Goal: Task Accomplishment & Management: Use online tool/utility

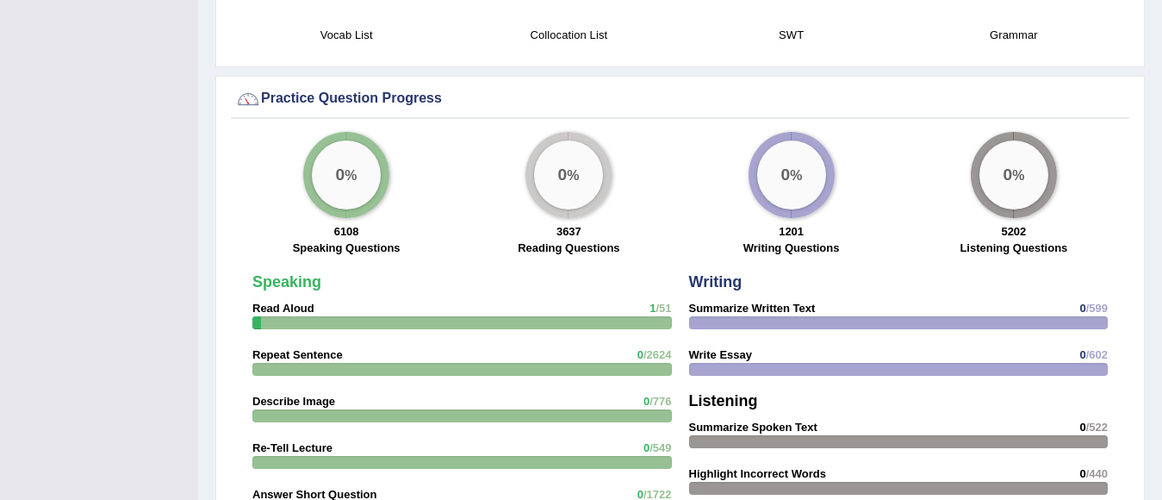
scroll to position [1219, 0]
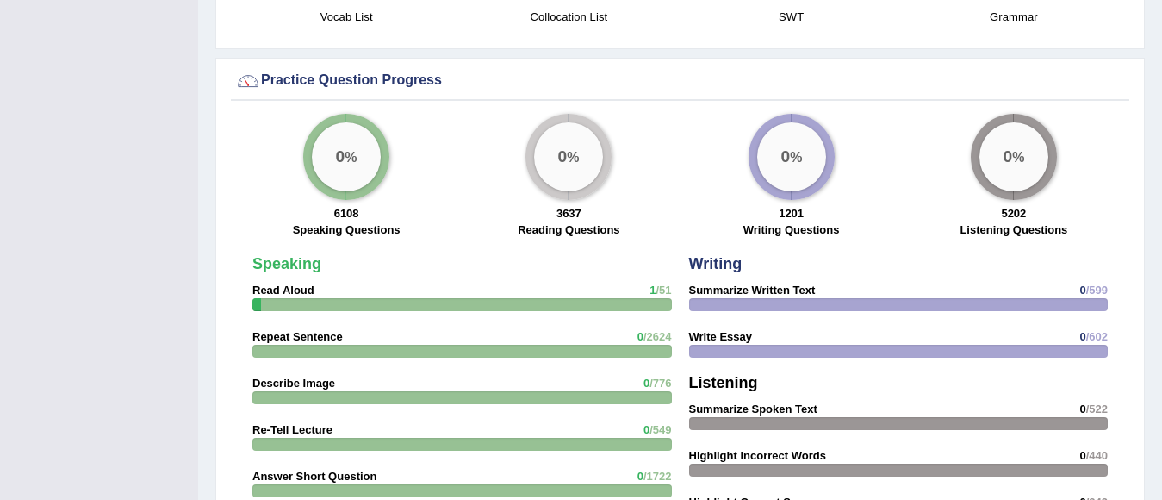
drag, startPoint x: 1111, startPoint y: 218, endPoint x: 1156, endPoint y: 289, distance: 84.4
click at [622, 298] on div at bounding box center [462, 304] width 420 height 13
click at [518, 298] on div at bounding box center [462, 304] width 420 height 13
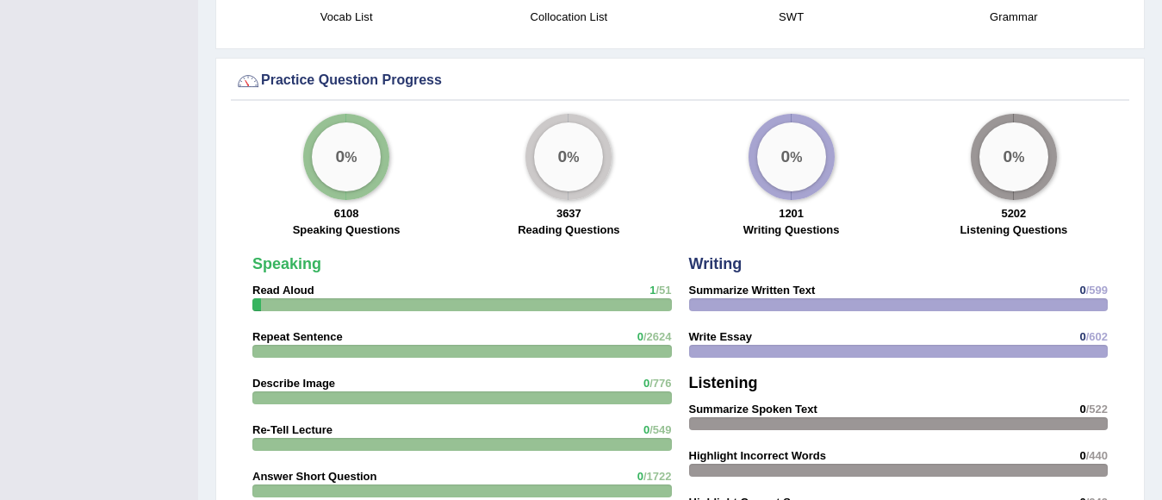
click at [518, 298] on div at bounding box center [462, 304] width 420 height 13
click at [705, 298] on div at bounding box center [899, 304] width 420 height 13
click at [822, 375] on h4 "Listening" at bounding box center [899, 383] width 420 height 17
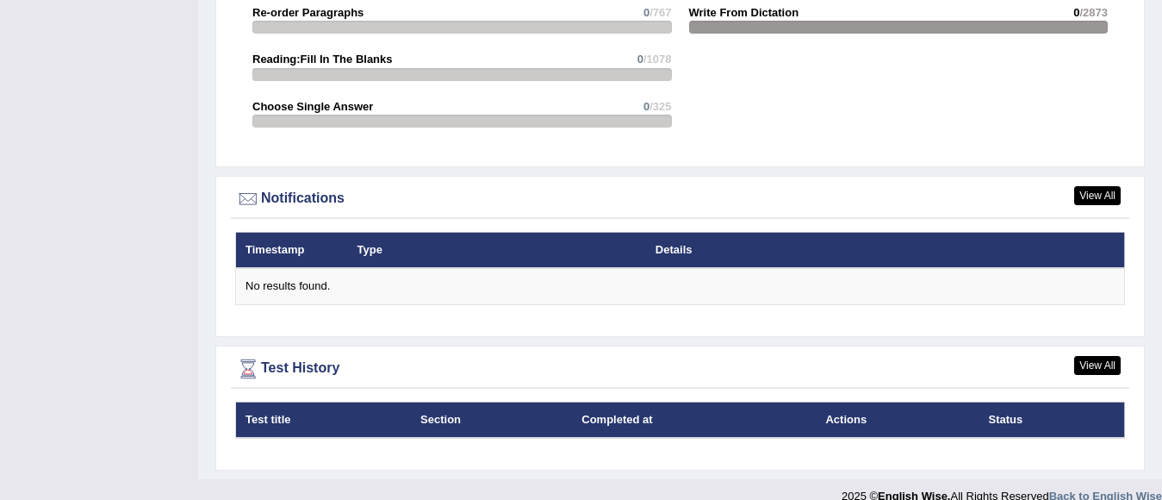
scroll to position [1945, 0]
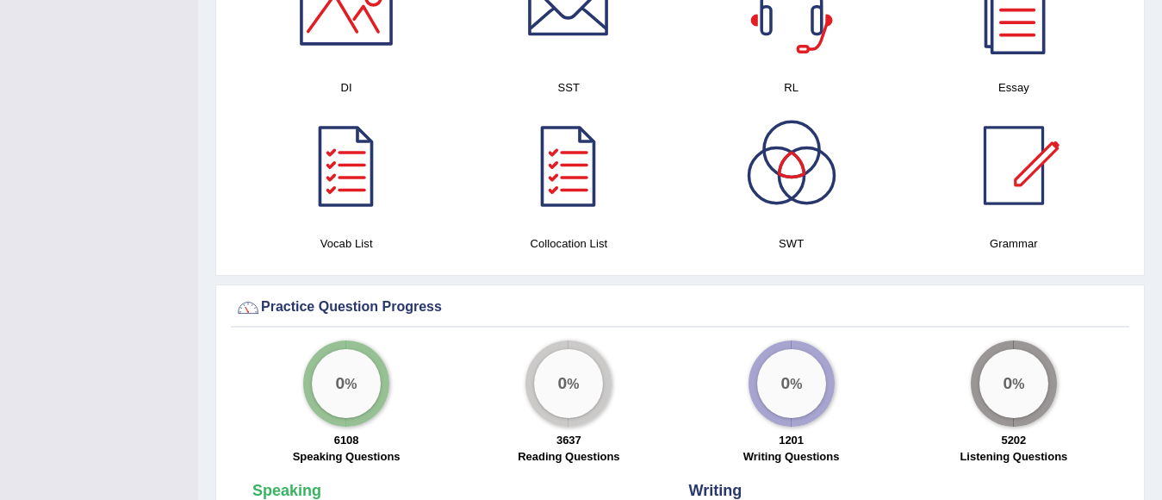
scroll to position [1082, 0]
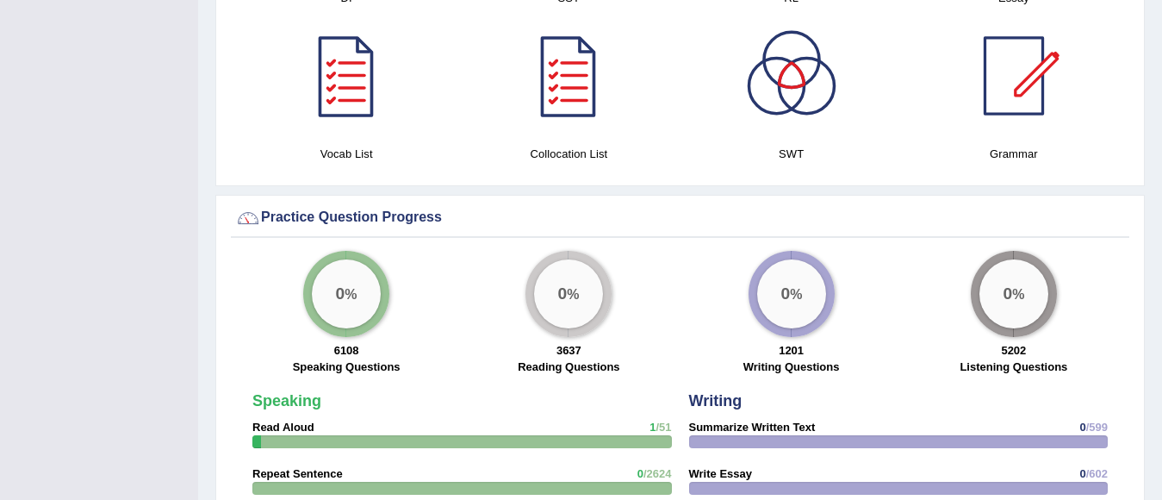
click at [511, 348] on div "3637 Reading Questions" at bounding box center [568, 360] width 205 height 37
click at [594, 280] on div "0 %" at bounding box center [568, 293] width 69 height 69
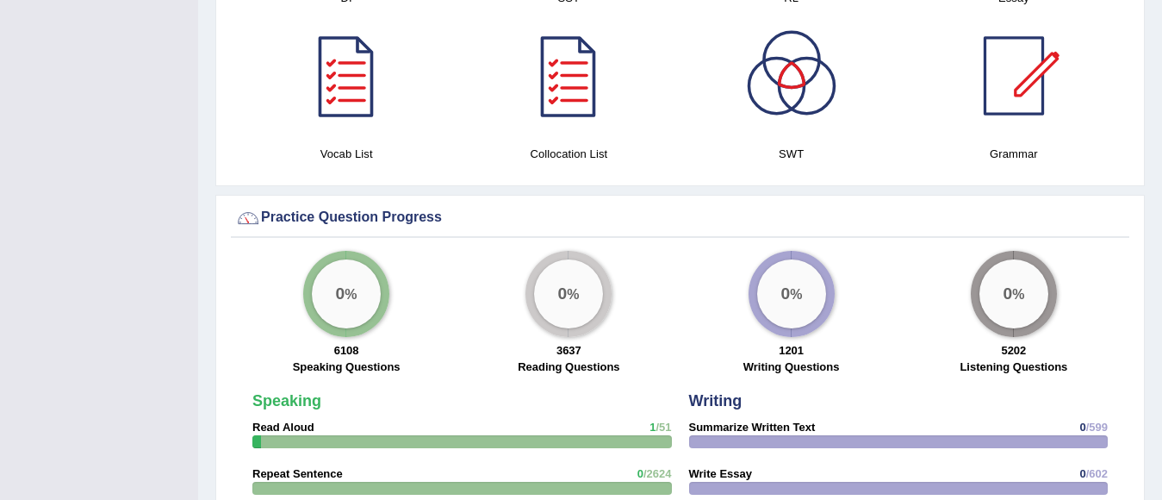
click at [346, 294] on div "0 %" at bounding box center [346, 293] width 69 height 69
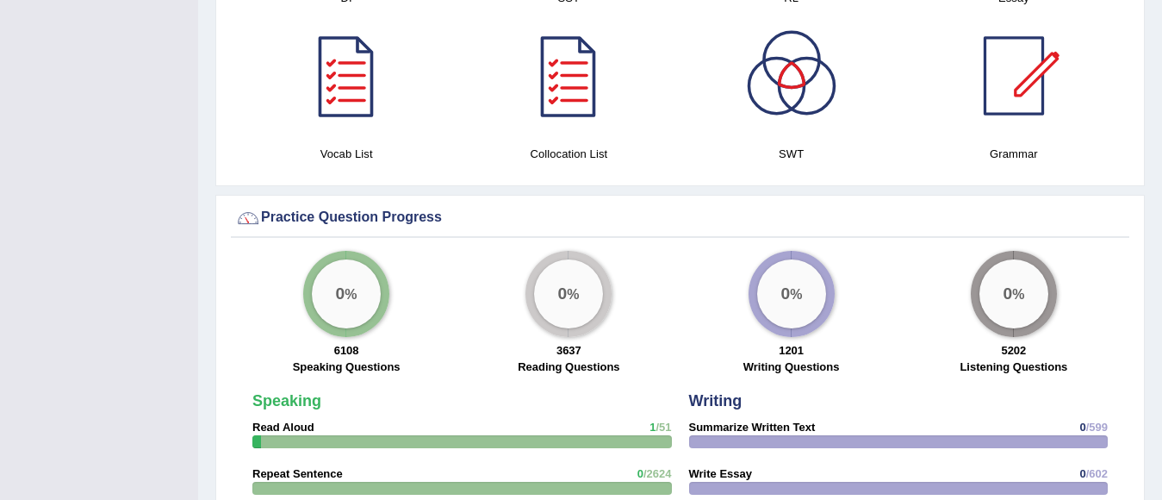
click at [346, 294] on div "0 %" at bounding box center [346, 293] width 69 height 69
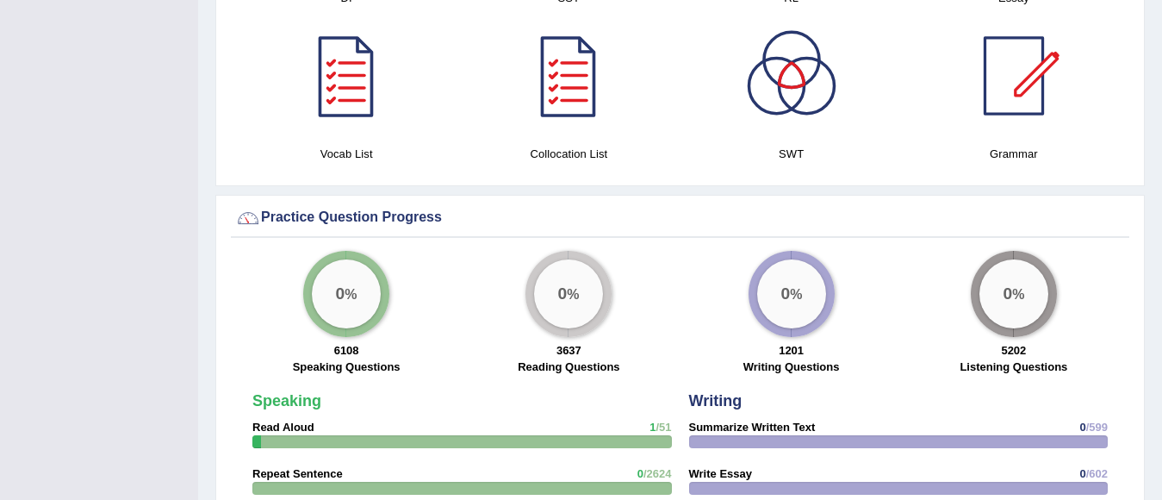
click at [346, 294] on div "0 %" at bounding box center [346, 293] width 69 height 69
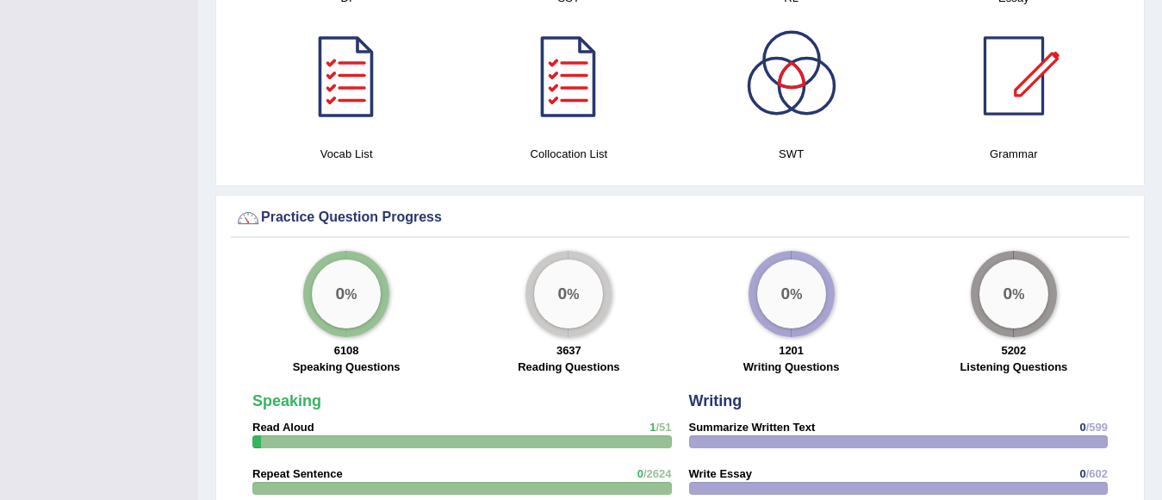
click at [346, 294] on div "0 %" at bounding box center [346, 293] width 69 height 69
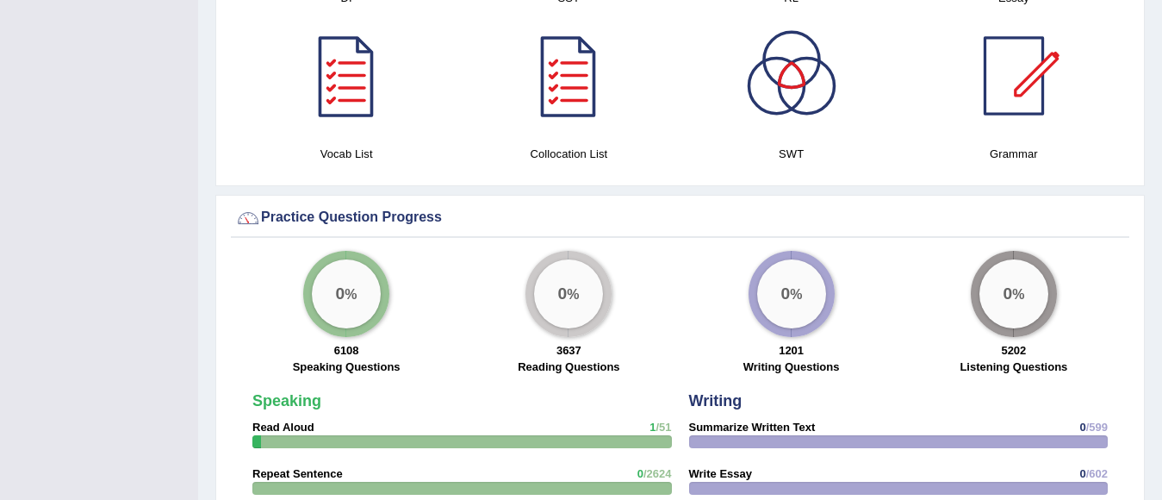
click at [346, 294] on div "0 %" at bounding box center [346, 293] width 69 height 69
click at [560, 284] on big "0" at bounding box center [562, 293] width 9 height 19
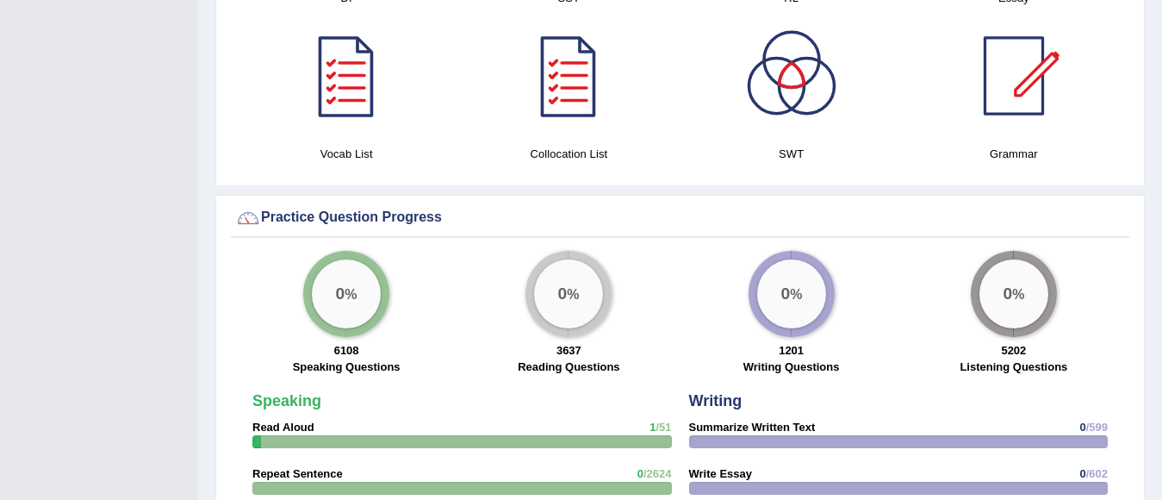
click at [796, 302] on div "0 %" at bounding box center [791, 293] width 69 height 69
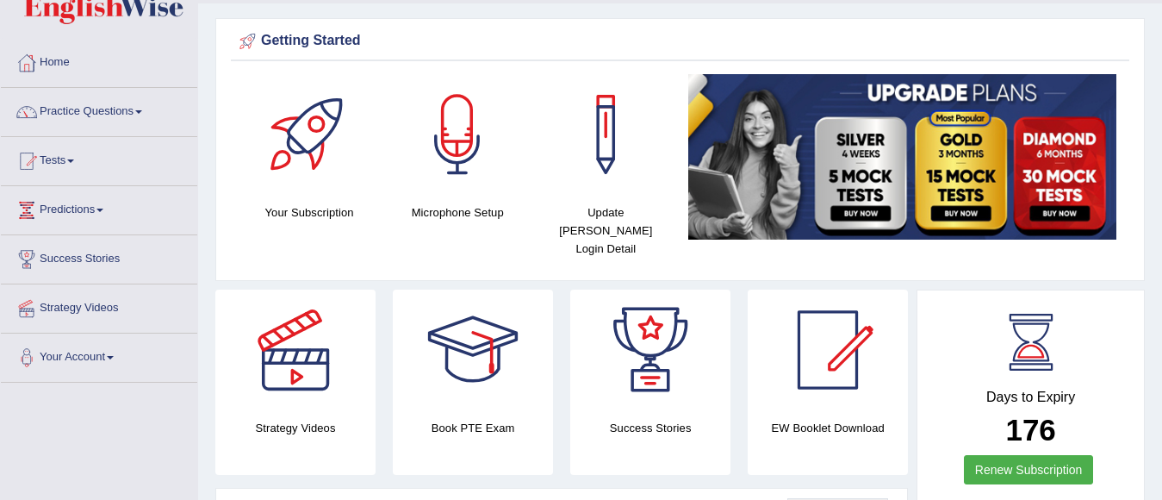
scroll to position [764, 0]
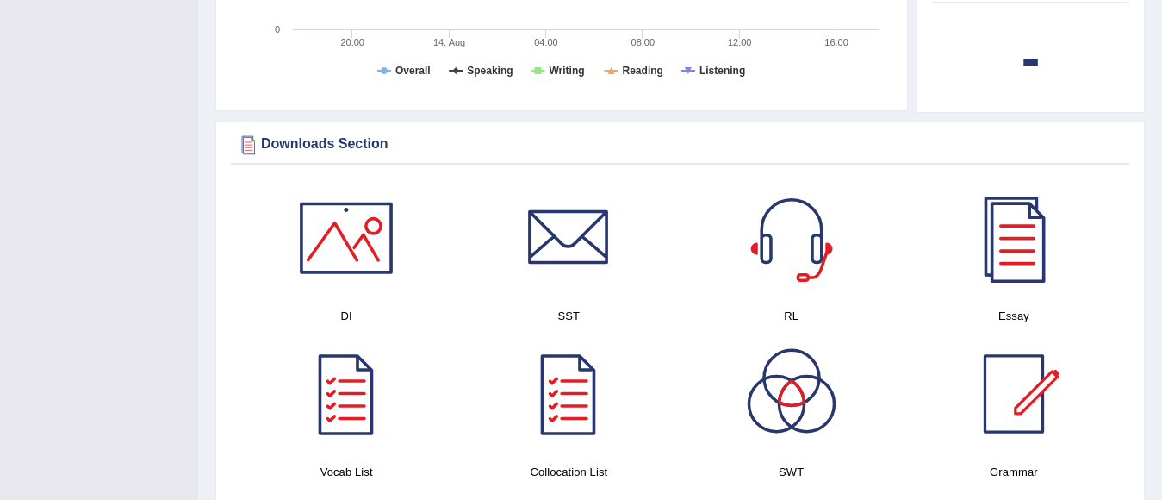
drag, startPoint x: 1142, startPoint y: 186, endPoint x: 1146, endPoint y: 261, distance: 75.0
click at [1146, 261] on div "Please login from Desktop. If you think this is an error (or logged in from des…" at bounding box center [680, 446] width 964 height 2420
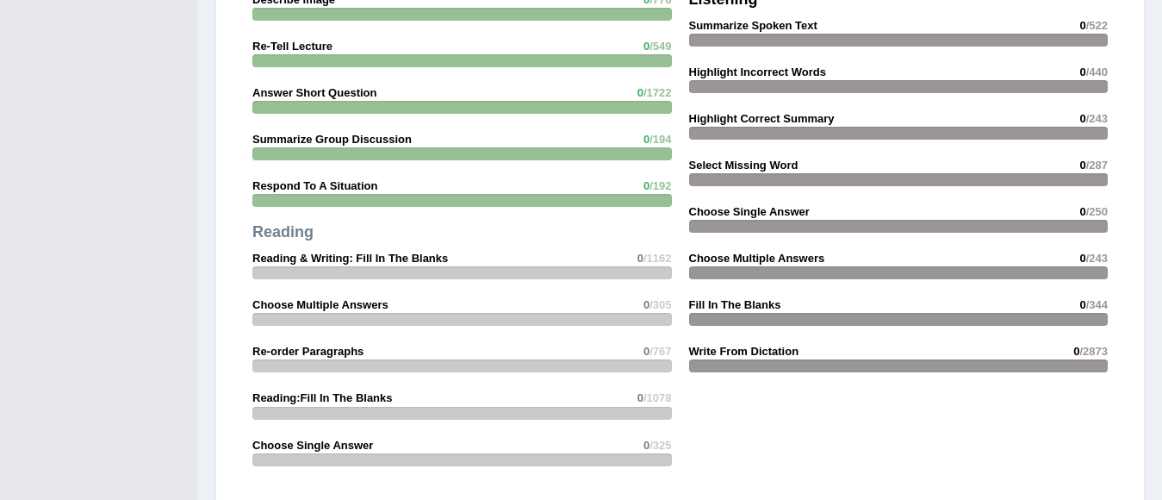
scroll to position [1692, 0]
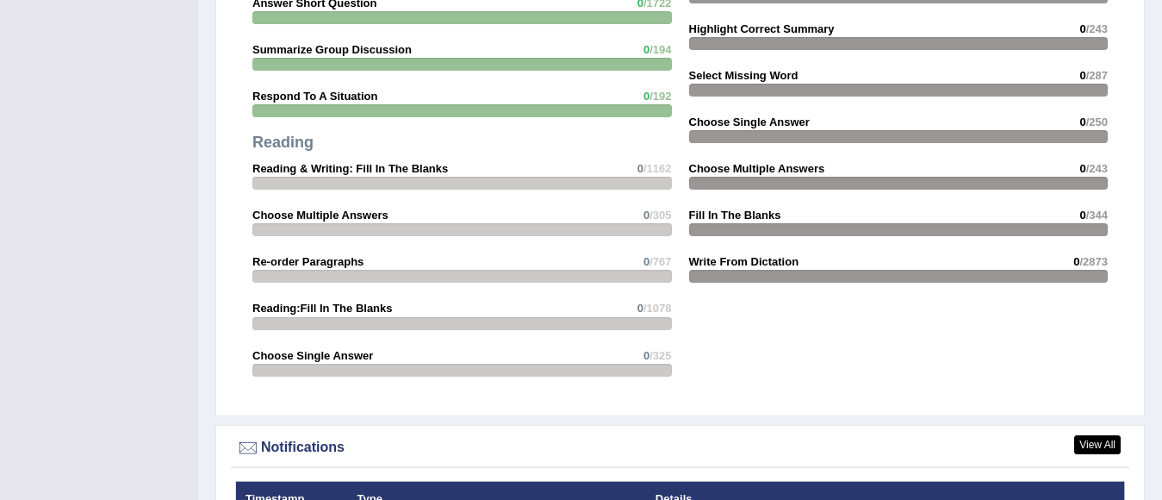
click at [1099, 436] on div "Notifications" at bounding box center [680, 448] width 890 height 26
click at [1101, 435] on link "View All" at bounding box center [1097, 444] width 47 height 19
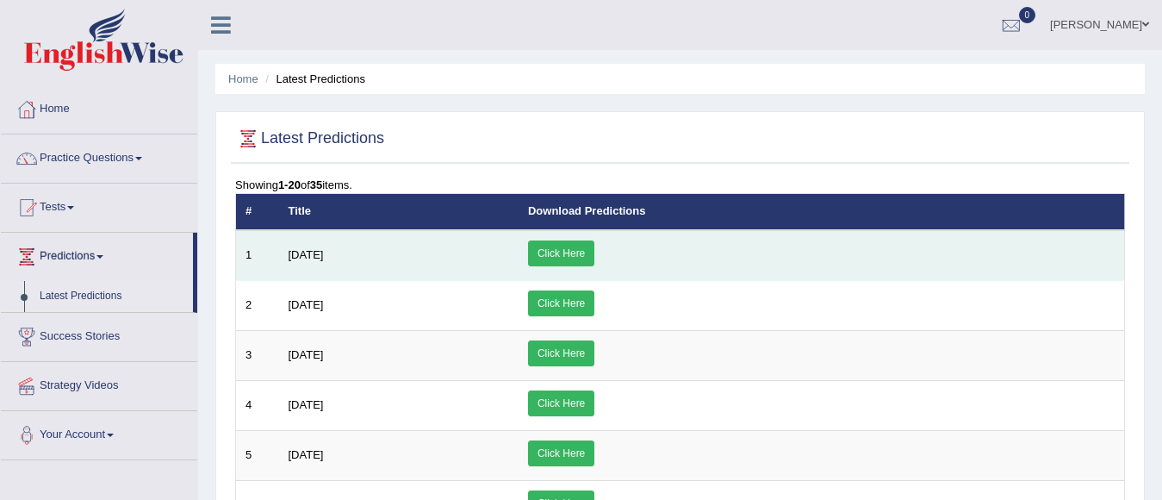
click at [690, 239] on td "Click Here" at bounding box center [822, 255] width 607 height 51
click at [594, 258] on link "Click Here" at bounding box center [561, 253] width 66 height 26
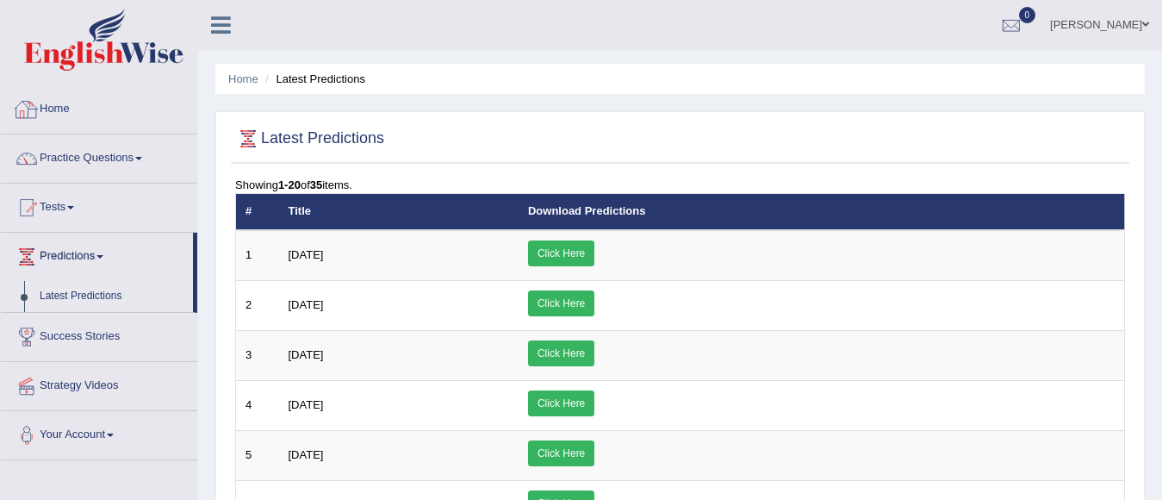
click at [115, 120] on link "Home" at bounding box center [99, 106] width 196 height 43
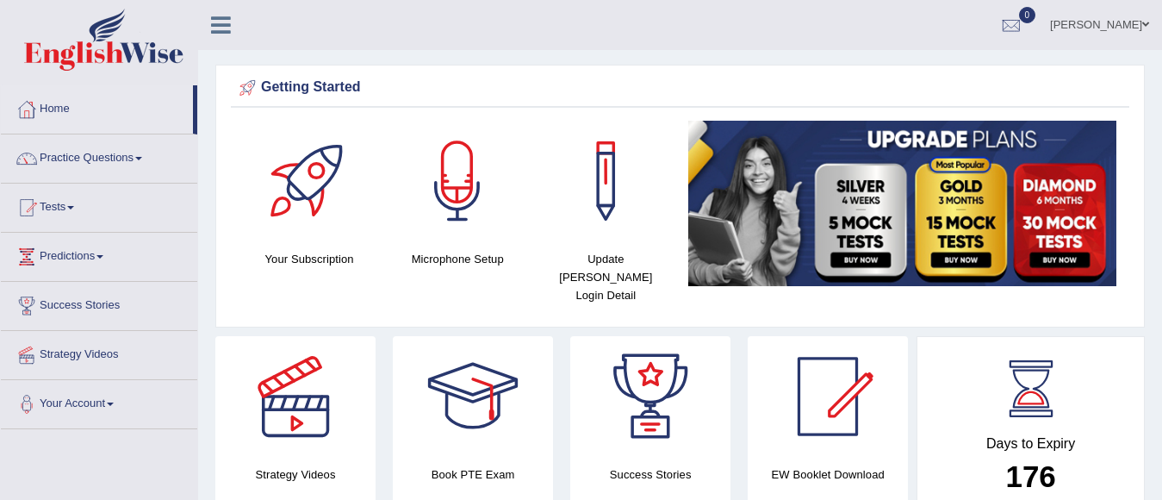
drag, startPoint x: 1159, startPoint y: 67, endPoint x: 1159, endPoint y: 123, distance: 56.0
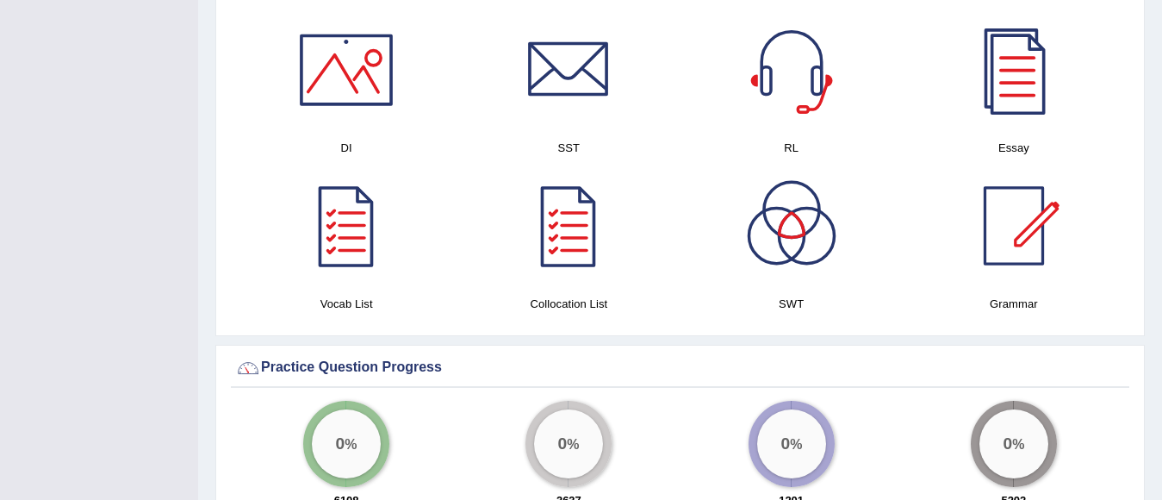
scroll to position [942, 0]
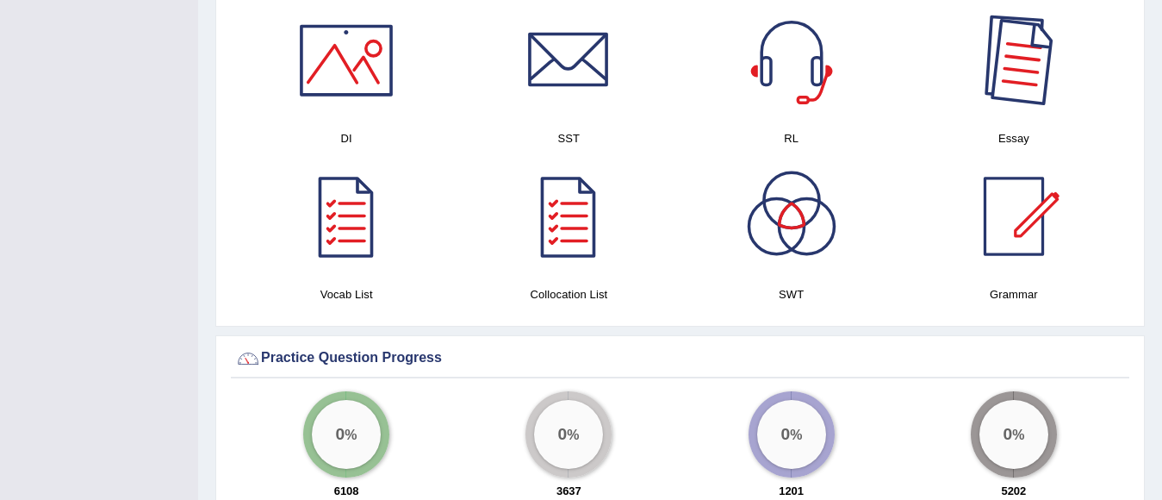
click at [1041, 77] on div at bounding box center [1014, 60] width 121 height 121
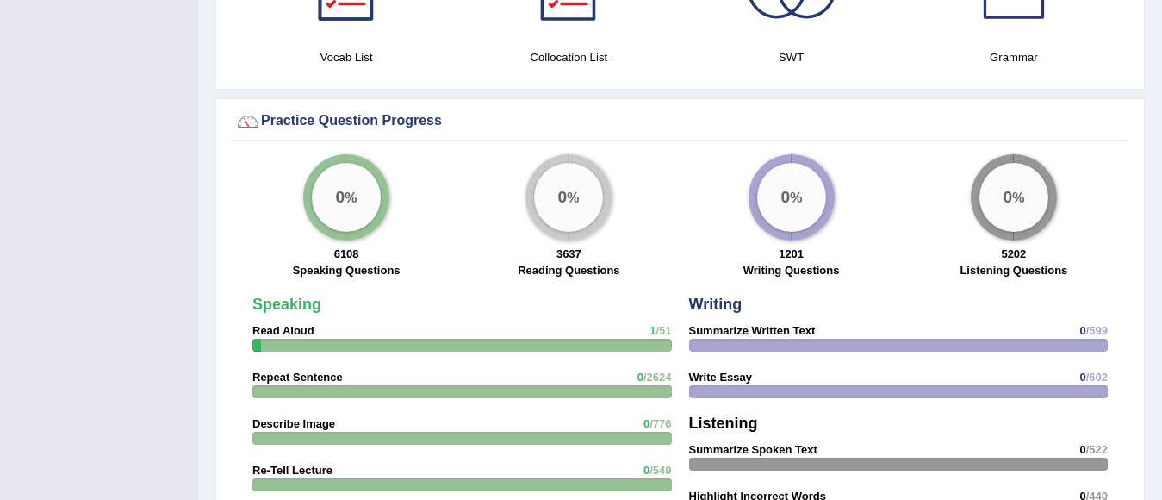
scroll to position [1206, 0]
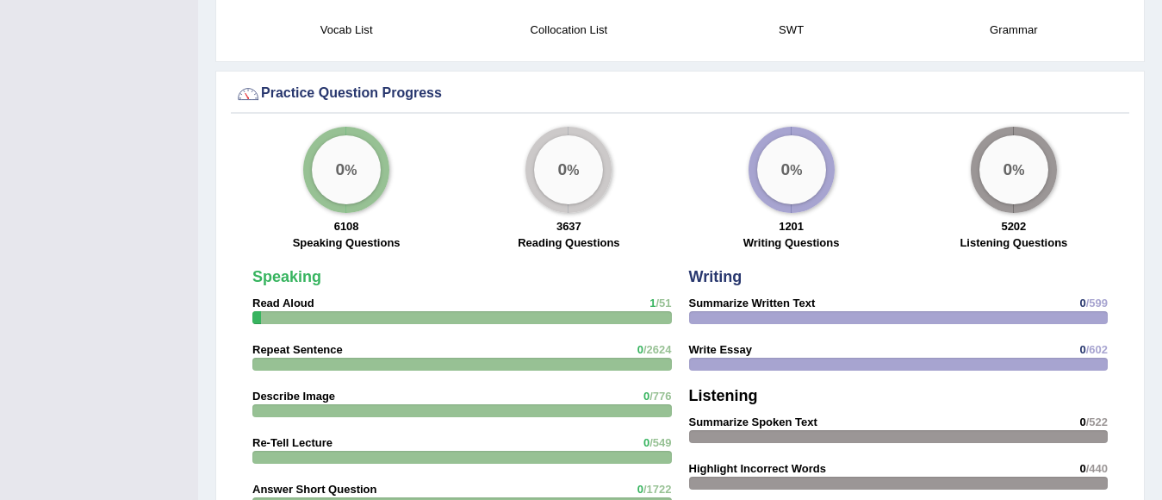
click at [1015, 157] on div "0 %" at bounding box center [1014, 169] width 69 height 69
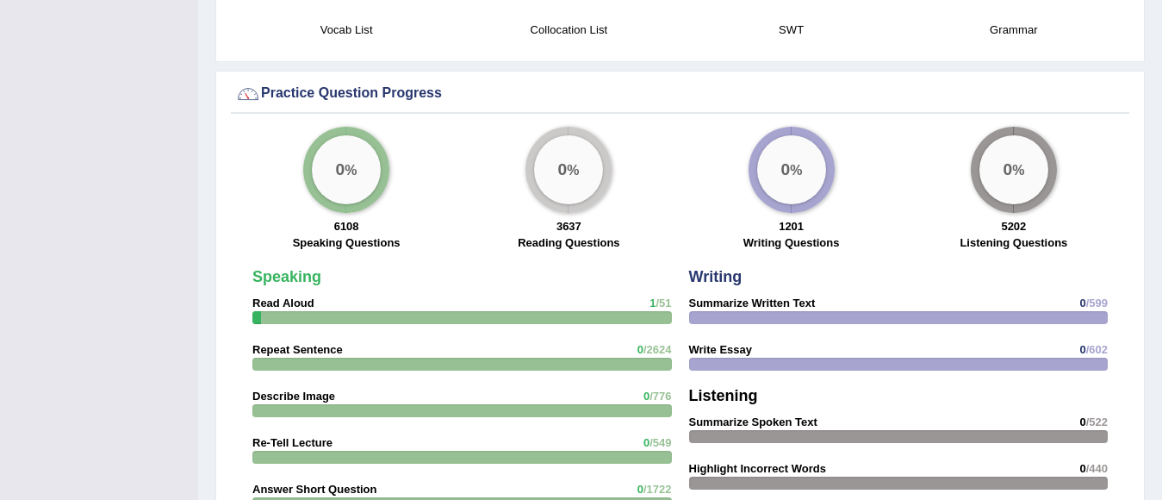
click at [1015, 157] on div "0 %" at bounding box center [1014, 169] width 69 height 69
drag, startPoint x: 845, startPoint y: 131, endPoint x: 806, endPoint y: 147, distance: 42.9
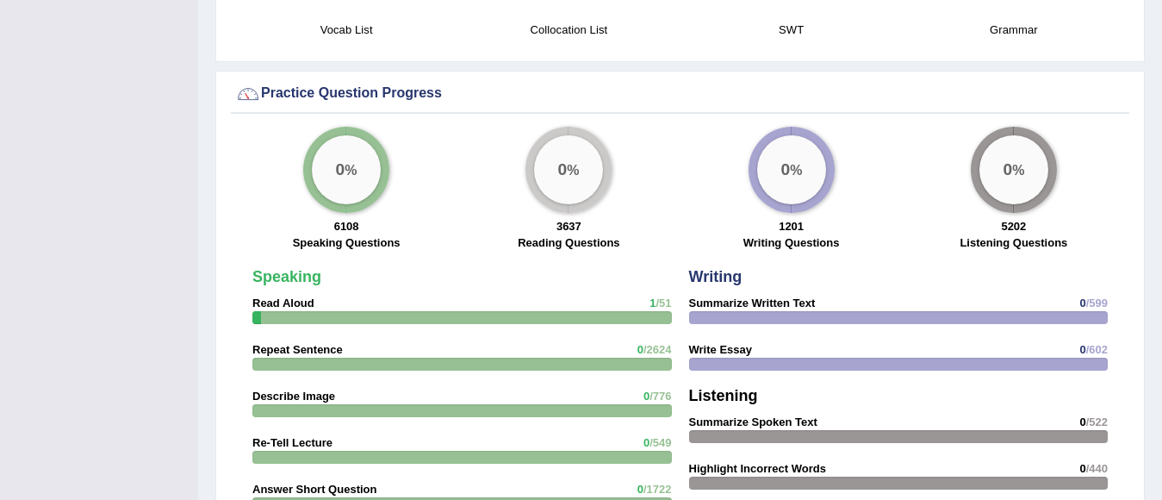
click at [806, 147] on div "0 % 1201 Writing Questions" at bounding box center [792, 191] width 222 height 128
click at [806, 147] on div "0 %" at bounding box center [791, 169] width 69 height 69
click at [584, 166] on div "0 %" at bounding box center [568, 169] width 69 height 69
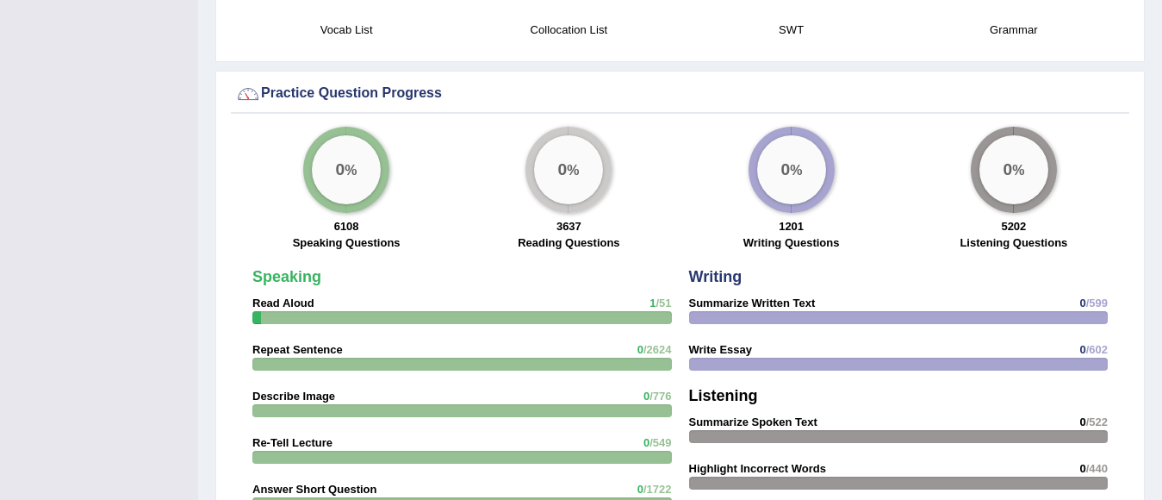
click at [584, 166] on div "0 %" at bounding box center [568, 169] width 69 height 69
click at [378, 153] on div "0 %" at bounding box center [346, 169] width 69 height 69
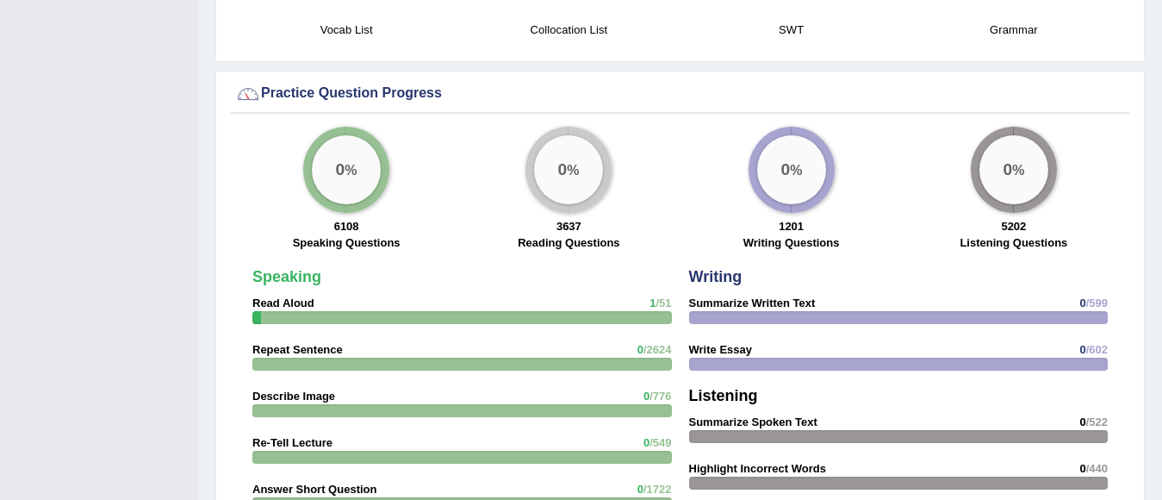
click at [378, 153] on div "0 %" at bounding box center [346, 169] width 69 height 69
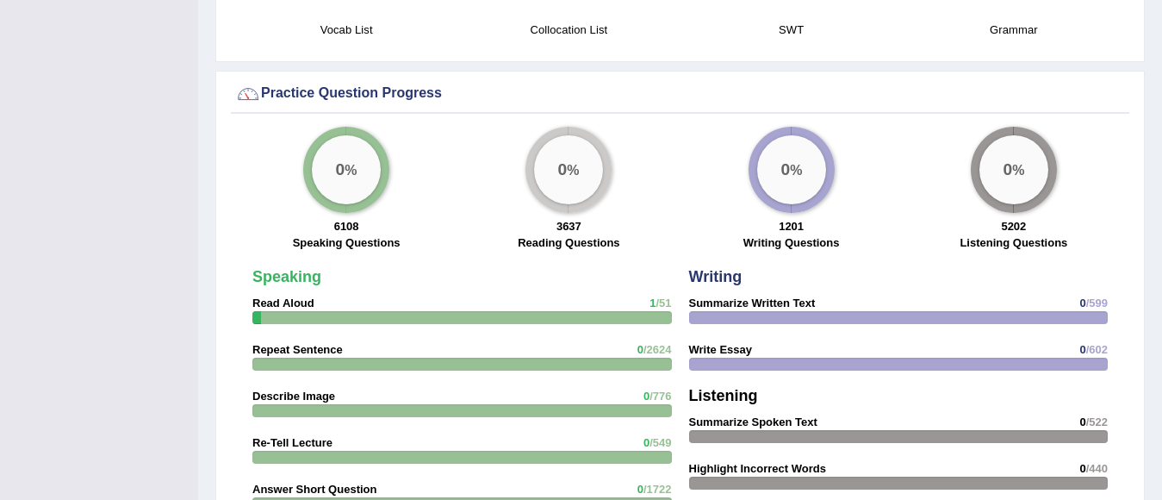
click at [378, 153] on div "0 %" at bounding box center [346, 169] width 69 height 69
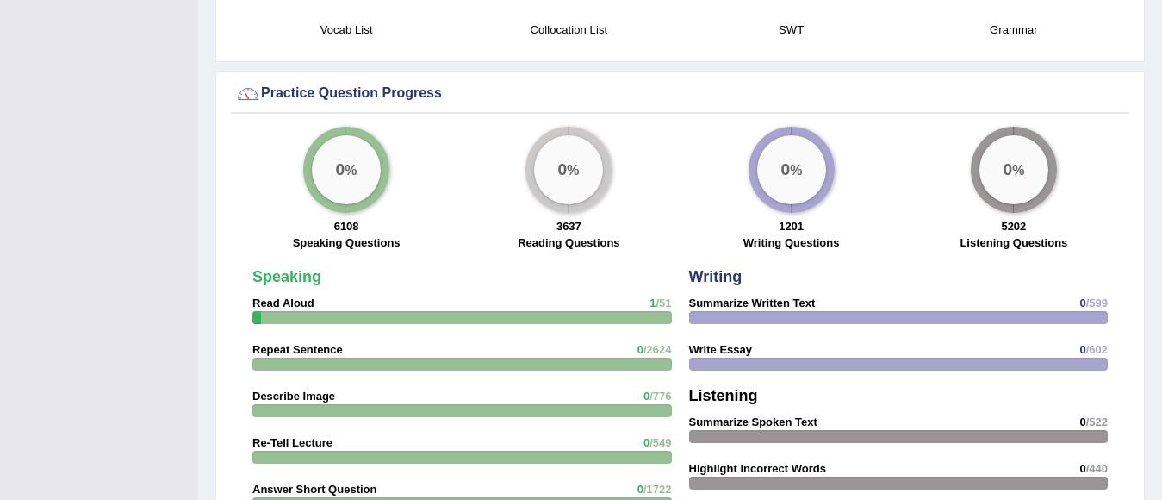
click at [378, 153] on div "0 %" at bounding box center [346, 169] width 69 height 69
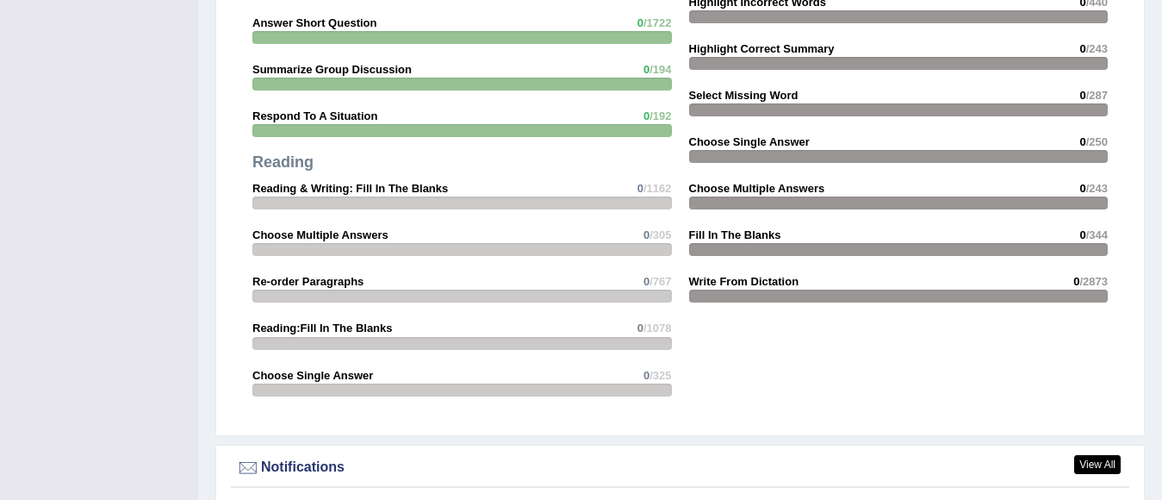
scroll to position [1690, 0]
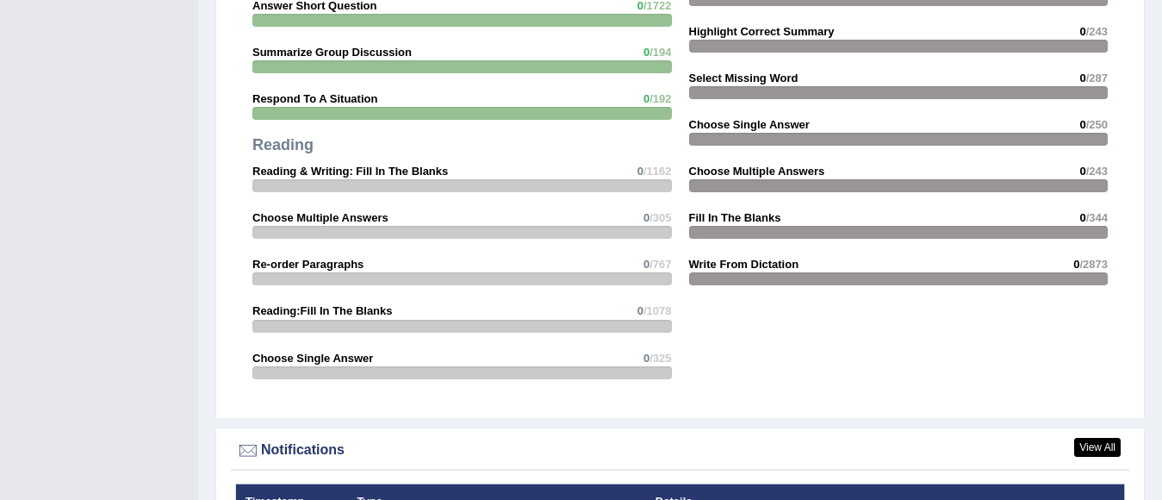
click at [1073, 272] on div at bounding box center [899, 278] width 420 height 13
click at [950, 272] on div at bounding box center [899, 278] width 420 height 13
click at [770, 258] on strong "Write From Dictation" at bounding box center [744, 264] width 110 height 13
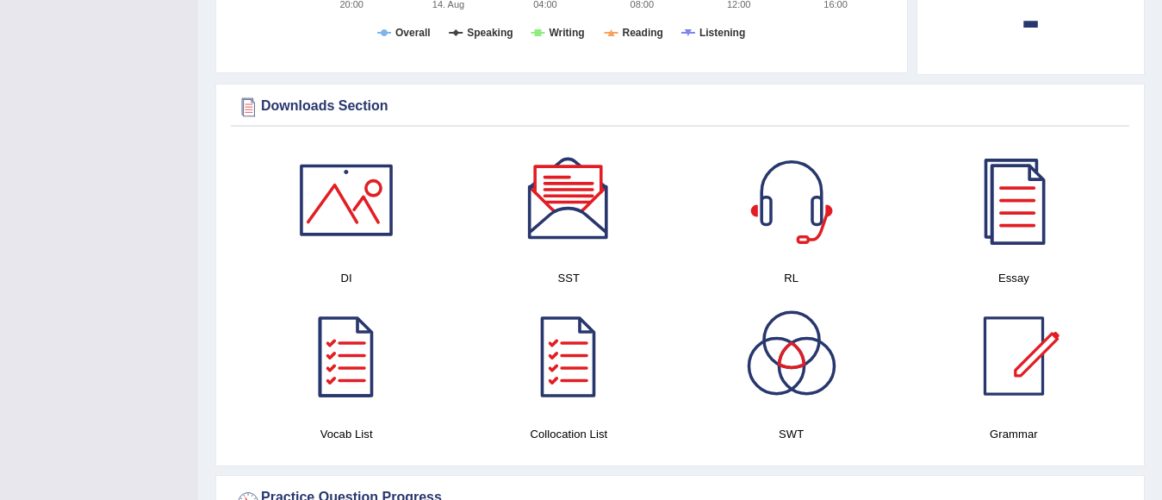
scroll to position [798, 0]
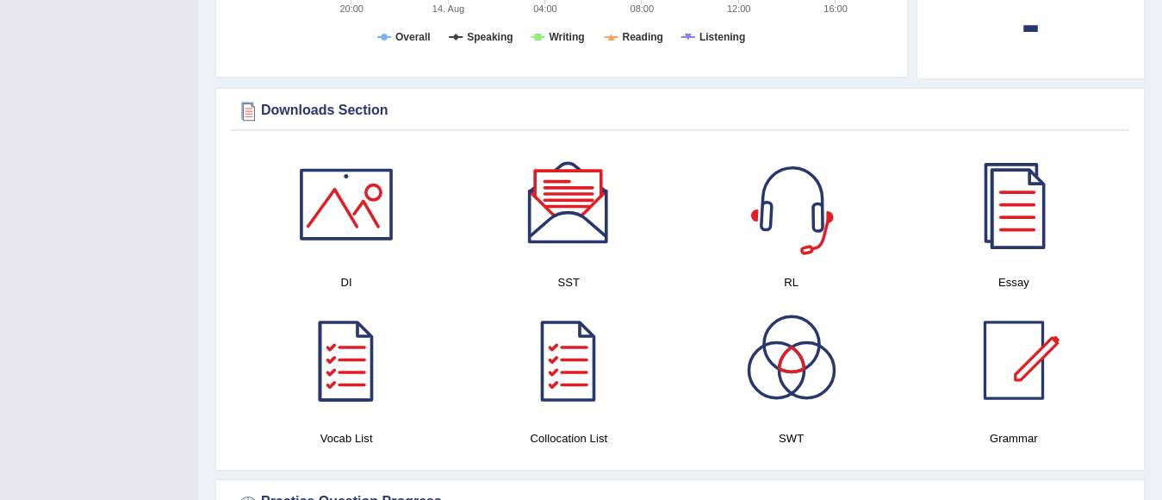
click at [815, 204] on div at bounding box center [791, 204] width 121 height 121
drag, startPoint x: 532, startPoint y: 21, endPoint x: 347, endPoint y: 149, distance: 225.4
click at [347, 149] on div "Please login from Desktop. If you think this is an error (or logged in from des…" at bounding box center [680, 412] width 964 height 2420
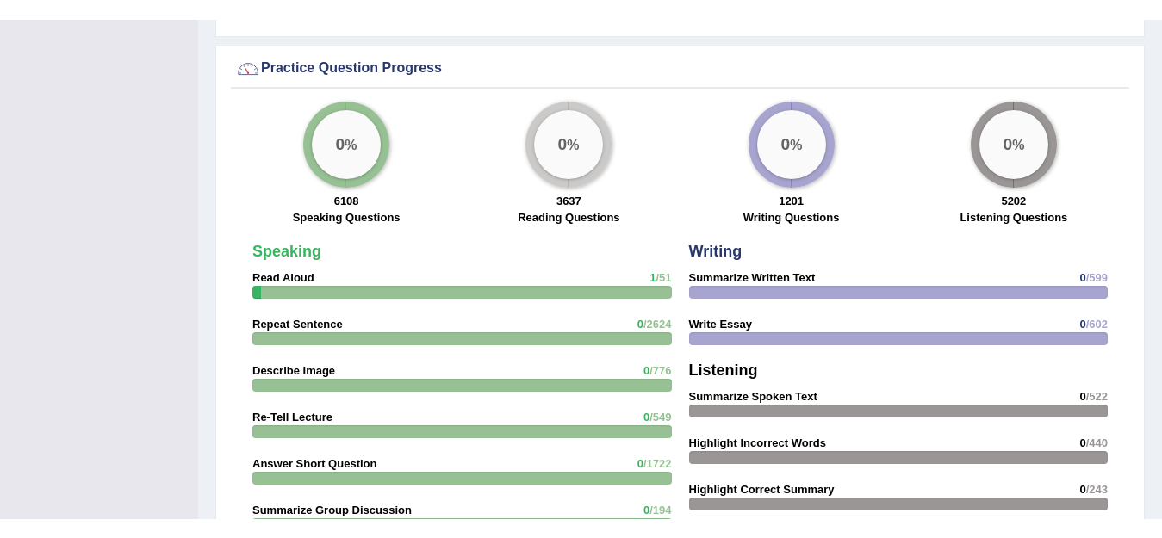
scroll to position [1273, 0]
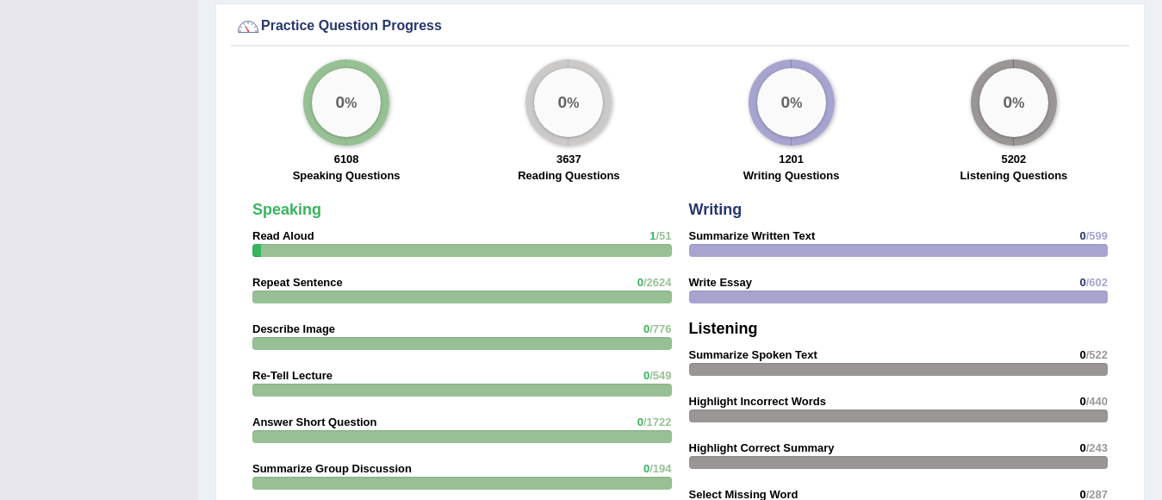
click at [1014, 128] on div "0 %" at bounding box center [1014, 102] width 86 height 86
click at [1019, 84] on div "0 %" at bounding box center [1014, 102] width 69 height 69
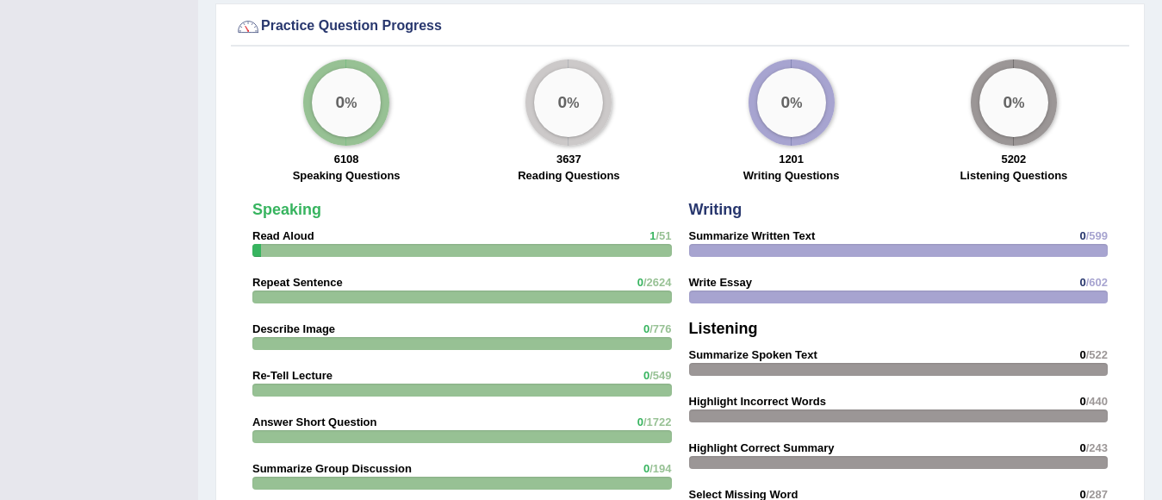
click at [1019, 84] on div "0 %" at bounding box center [1014, 102] width 69 height 69
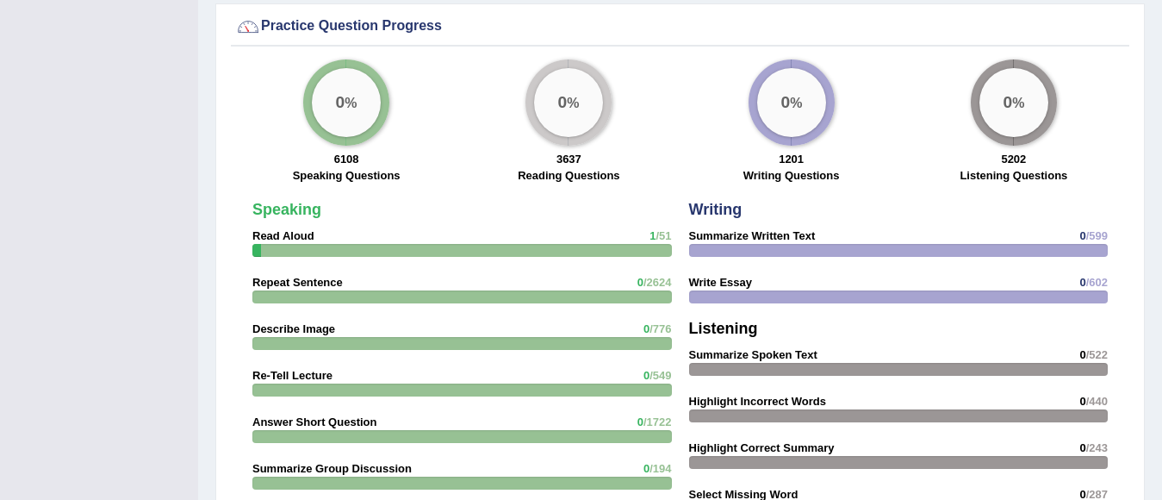
click at [1019, 84] on div "0 %" at bounding box center [1014, 102] width 69 height 69
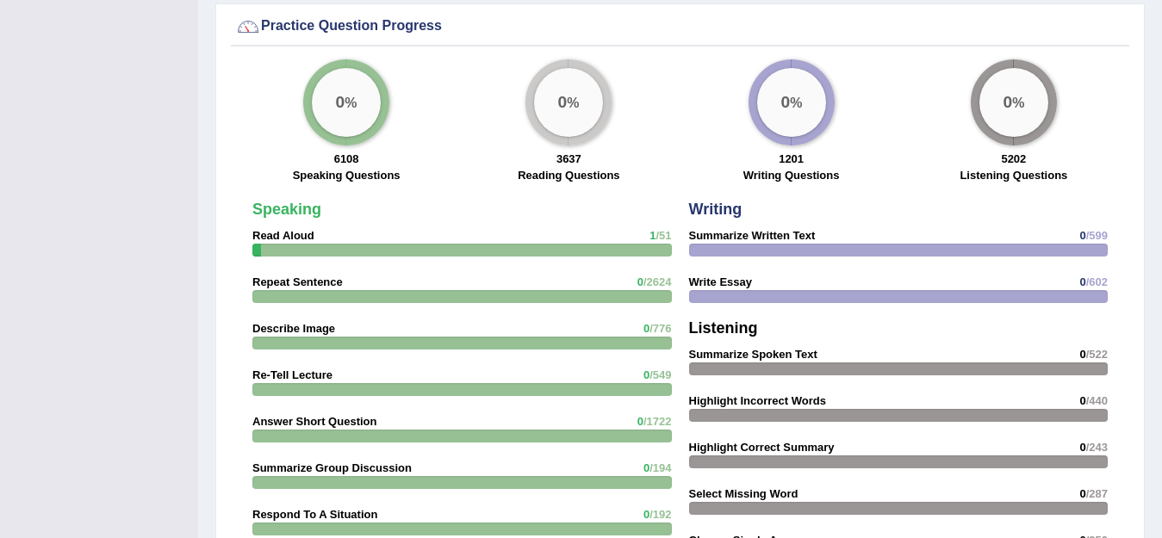
click at [769, 96] on div "0 %" at bounding box center [791, 102] width 69 height 69
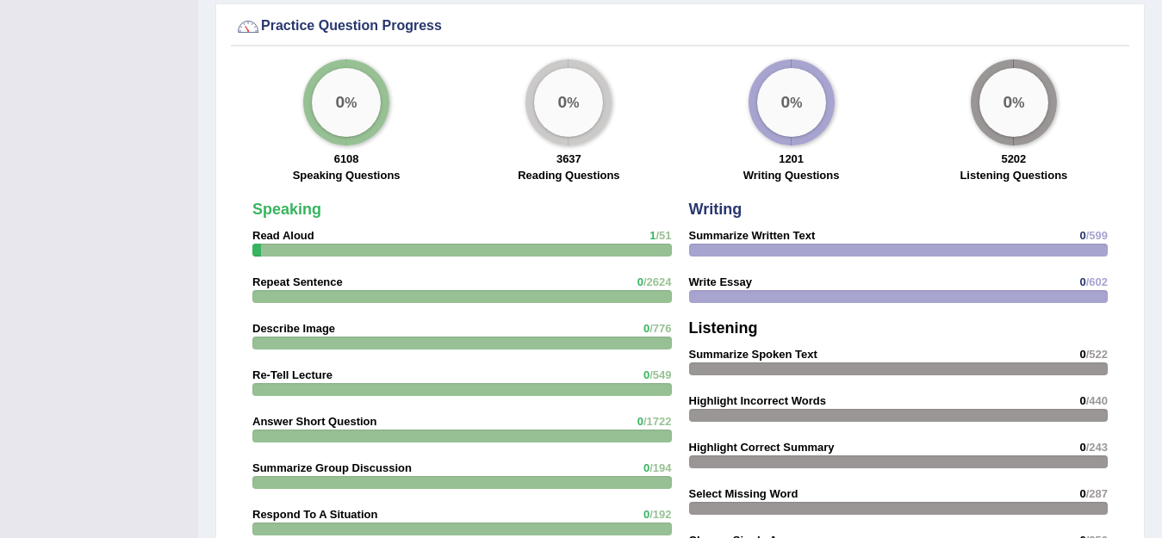
click at [769, 96] on div "0 %" at bounding box center [791, 102] width 69 height 69
click at [345, 217] on div "Speaking Read Aloud 1 /51 Repeat Sentence 0 /2624 Describe Image 0 /776 Re-Tell…" at bounding box center [462, 502] width 437 height 619
click at [292, 229] on strong "Read Aloud" at bounding box center [283, 235] width 62 height 13
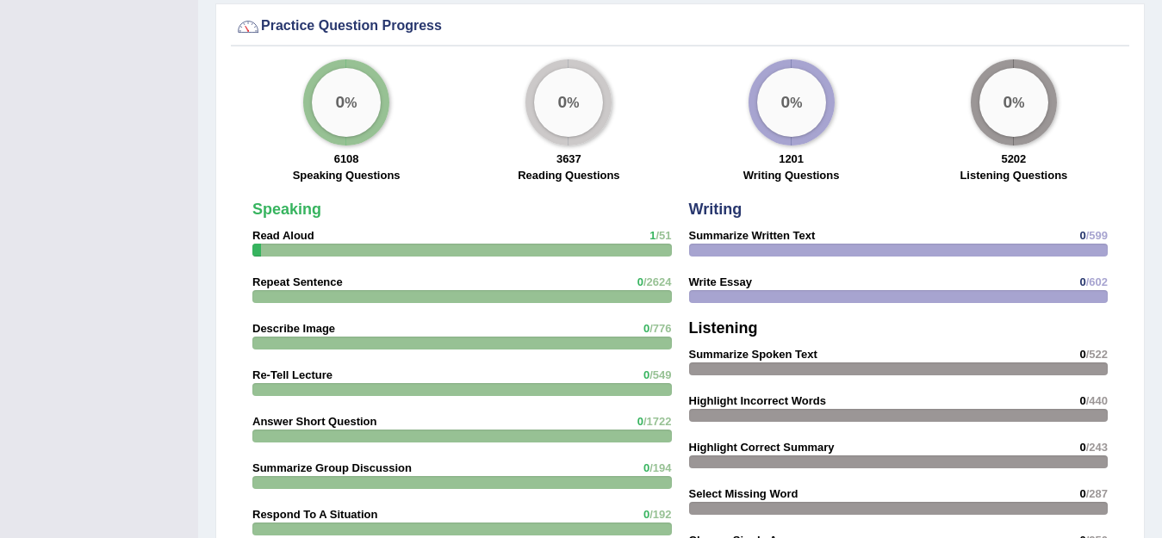
click at [292, 229] on strong "Read Aloud" at bounding box center [283, 235] width 62 height 13
click at [294, 244] on div at bounding box center [462, 250] width 420 height 13
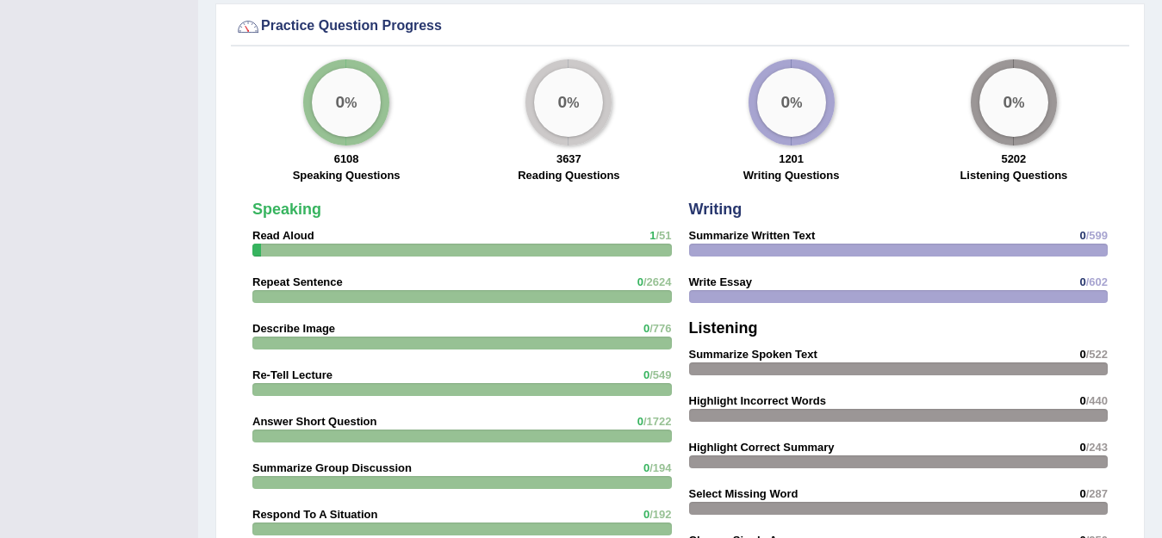
click at [294, 244] on div at bounding box center [462, 250] width 420 height 13
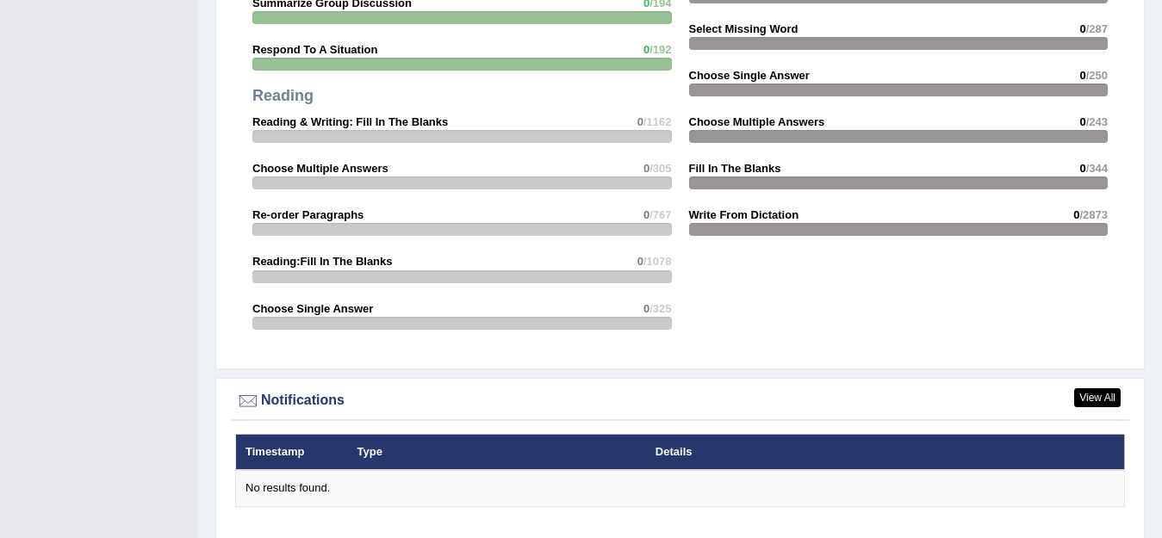
scroll to position [1744, 0]
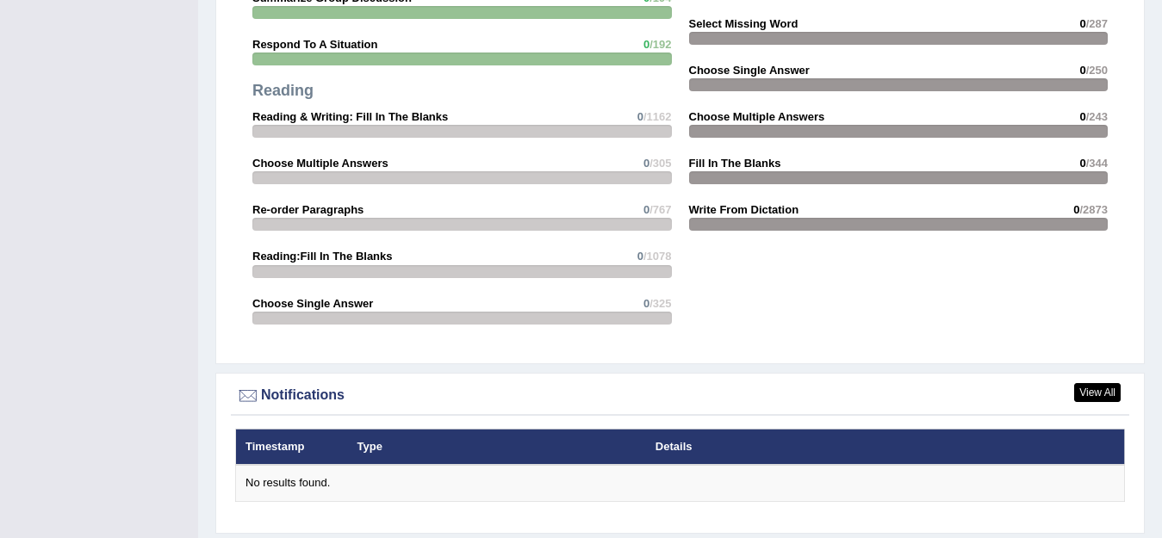
click at [390, 185] on div "Speaking Read Aloud 1 /51 Repeat Sentence 0 /2624 Describe Image 0 /776 Re-Tell…" at bounding box center [462, 32] width 437 height 619
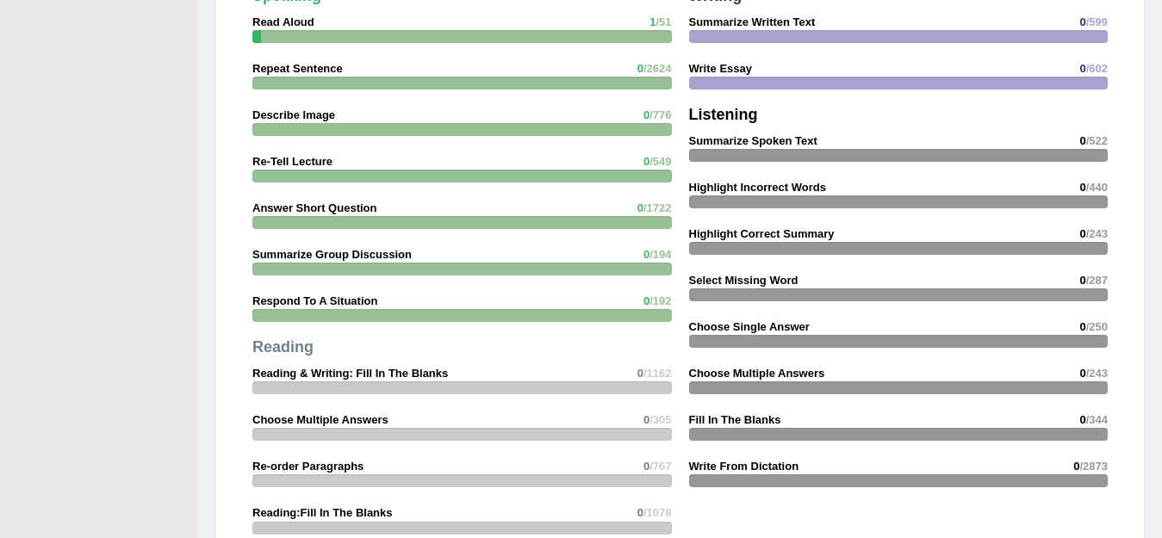
scroll to position [1508, 0]
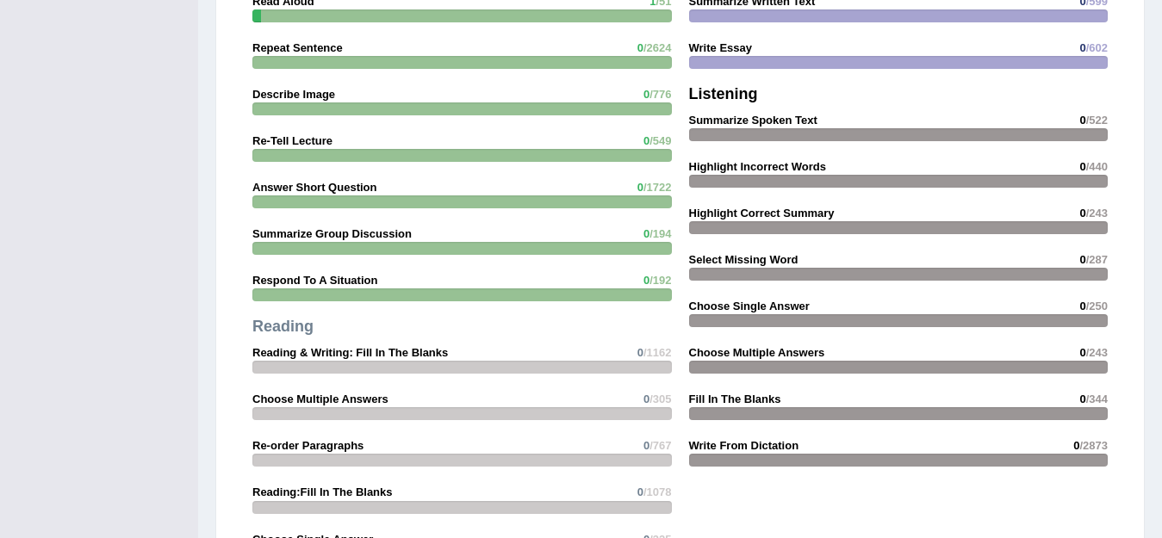
click at [1067, 268] on div at bounding box center [899, 274] width 420 height 13
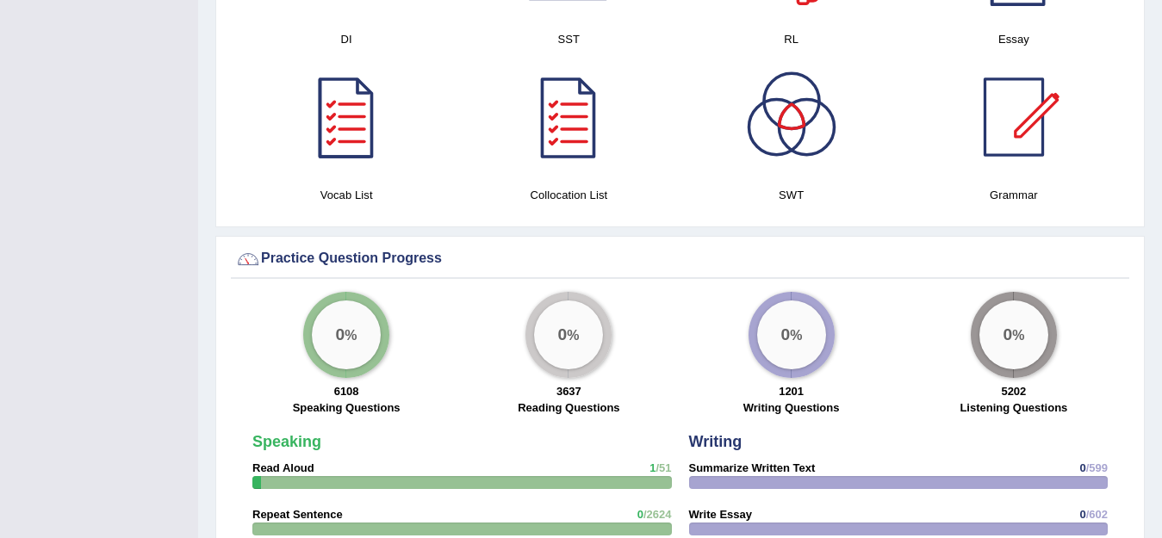
scroll to position [1032, 0]
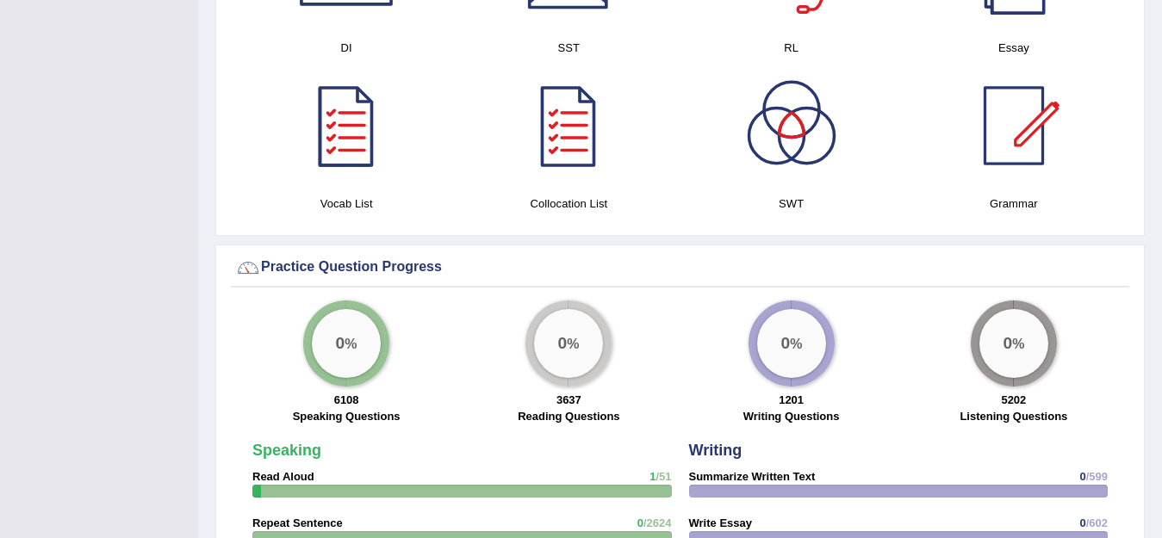
click at [604, 329] on div "0 %" at bounding box center [569, 344] width 86 height 86
click at [563, 334] on big "0" at bounding box center [562, 343] width 9 height 19
click at [599, 264] on div "Practice Question Progress" at bounding box center [680, 271] width 899 height 34
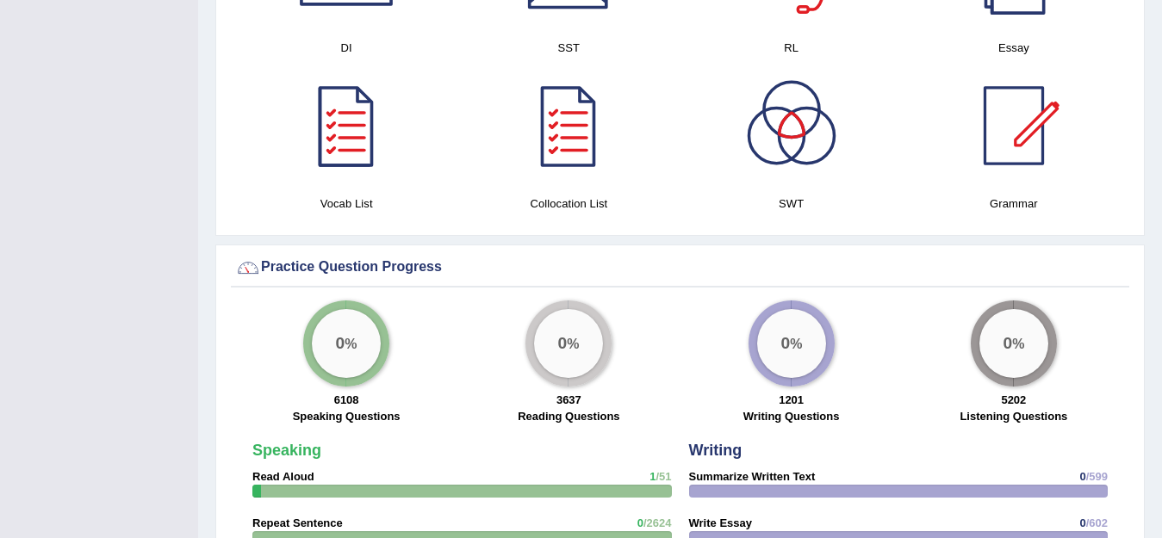
click at [546, 301] on div "0 %" at bounding box center [569, 344] width 86 height 86
click at [547, 301] on div "0 %" at bounding box center [569, 344] width 86 height 86
click at [336, 314] on div "0 %" at bounding box center [346, 343] width 69 height 69
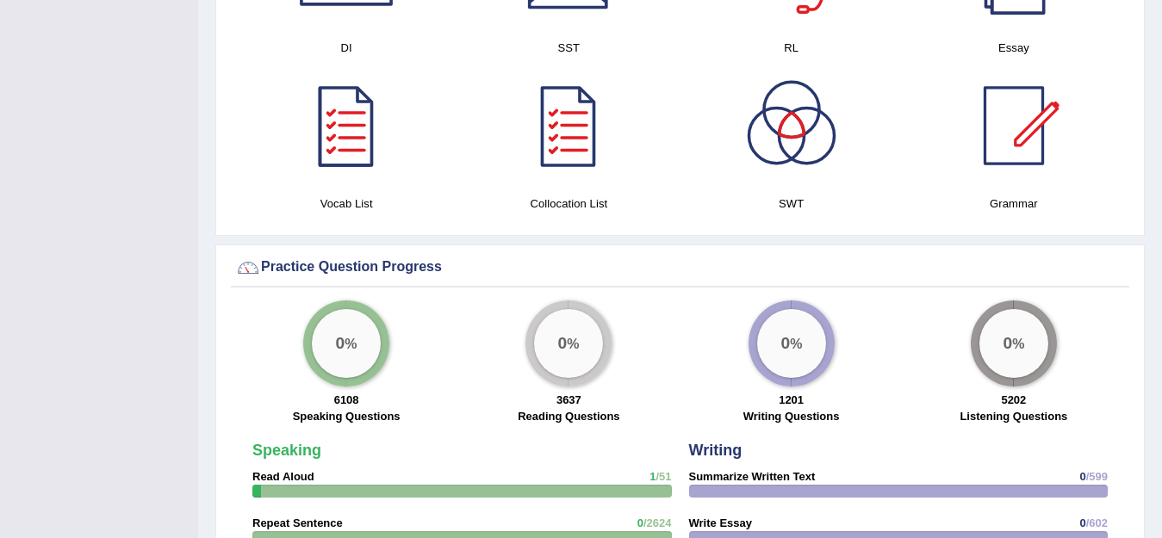
click at [336, 314] on div "0 %" at bounding box center [346, 343] width 69 height 69
click at [341, 309] on div "0 %" at bounding box center [346, 343] width 69 height 69
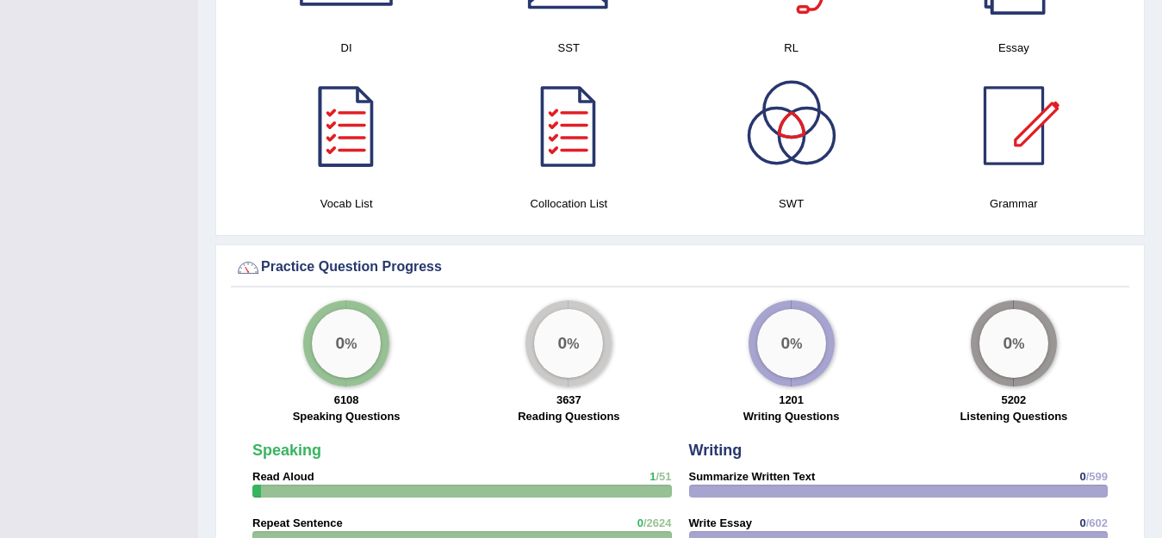
click at [341, 309] on div "0 %" at bounding box center [346, 343] width 69 height 69
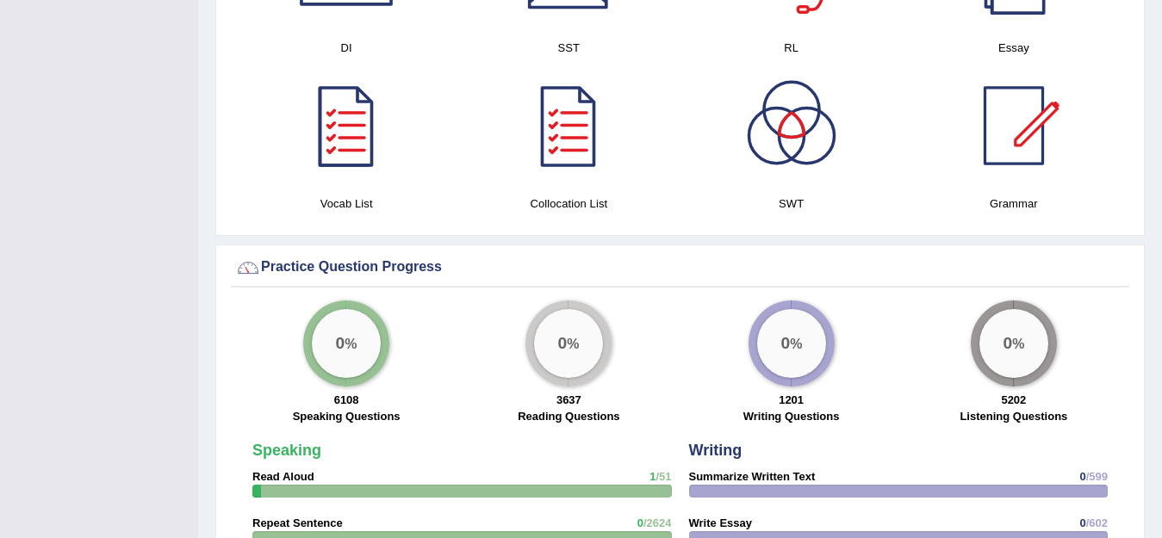
click at [341, 309] on div "0 %" at bounding box center [346, 343] width 69 height 69
click at [341, 342] on div "0 %" at bounding box center [346, 343] width 69 height 69
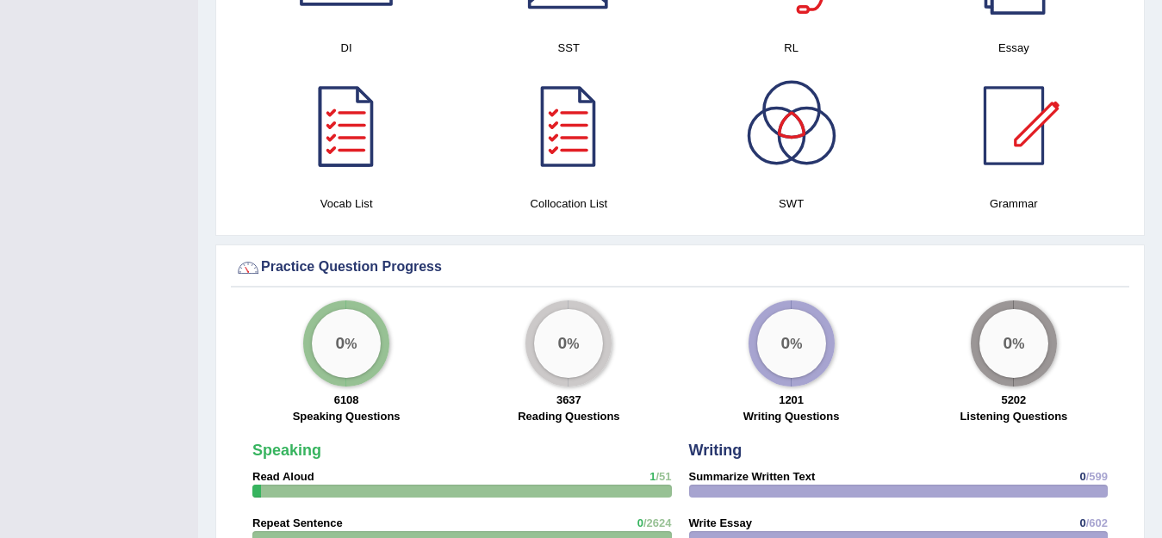
click at [341, 342] on div "0 %" at bounding box center [346, 343] width 69 height 69
click at [547, 350] on div "0 %" at bounding box center [568, 343] width 69 height 69
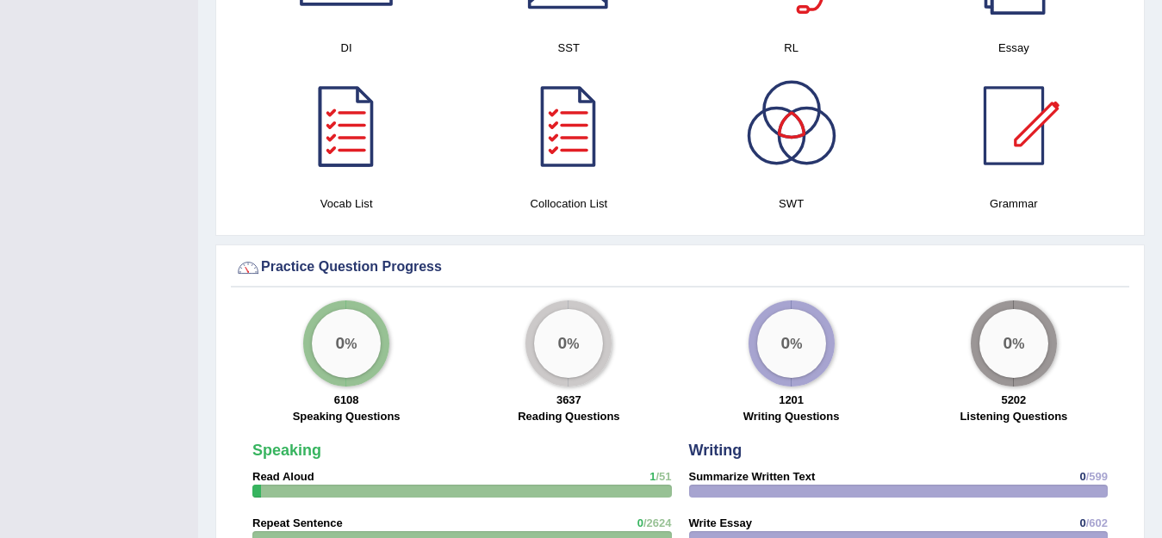
click at [355, 321] on div "0 %" at bounding box center [346, 343] width 69 height 69
click at [353, 323] on div "0 %" at bounding box center [346, 343] width 69 height 69
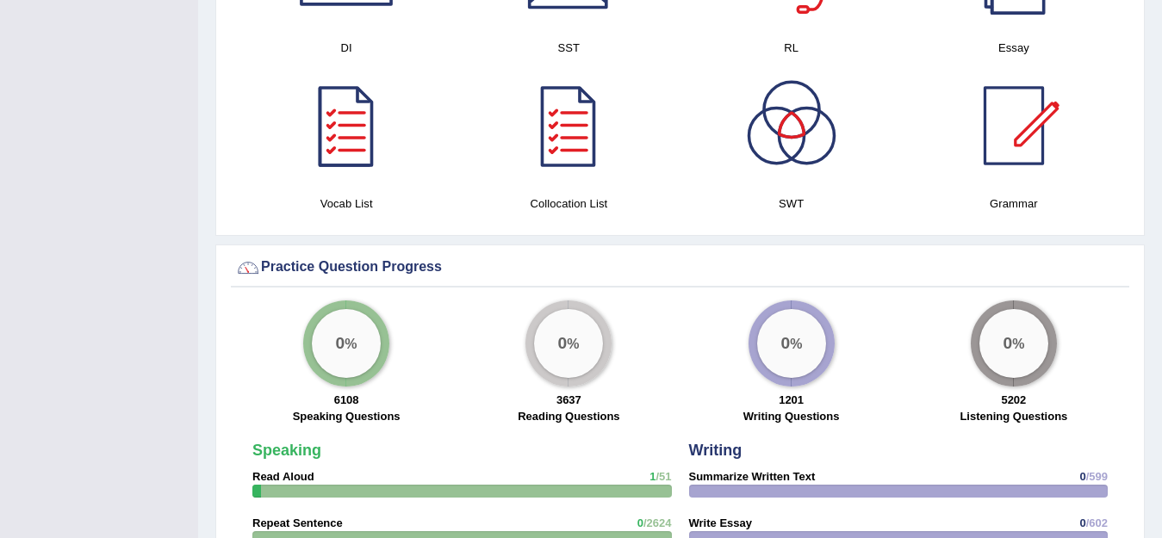
click at [353, 323] on div "0 %" at bounding box center [346, 343] width 69 height 69
click at [364, 314] on div "0 %" at bounding box center [346, 343] width 69 height 69
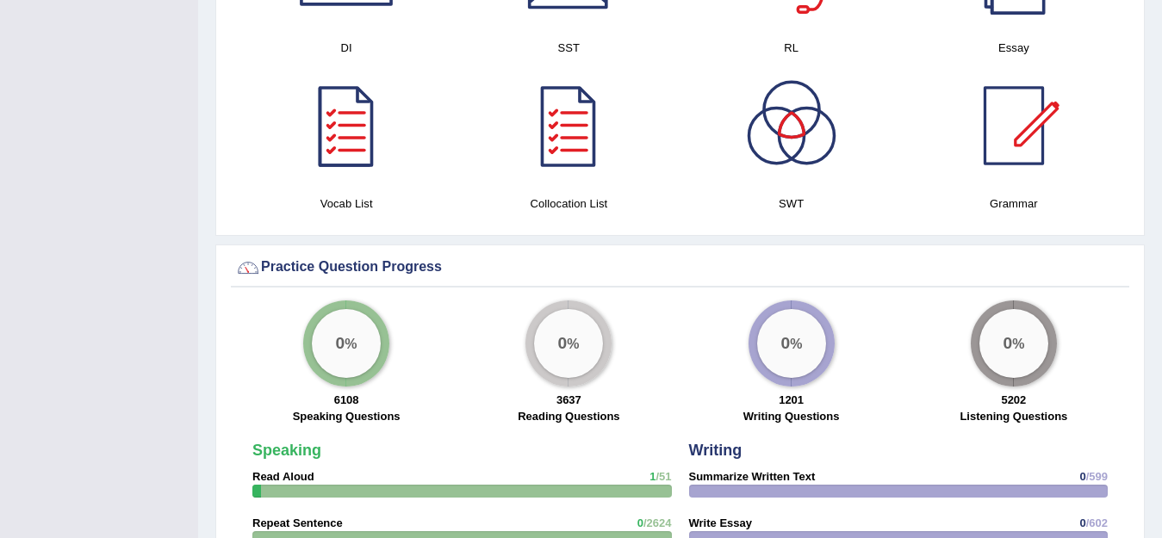
click at [364, 314] on div "0 %" at bounding box center [346, 343] width 69 height 69
click at [544, 301] on div "0 %" at bounding box center [569, 344] width 86 height 86
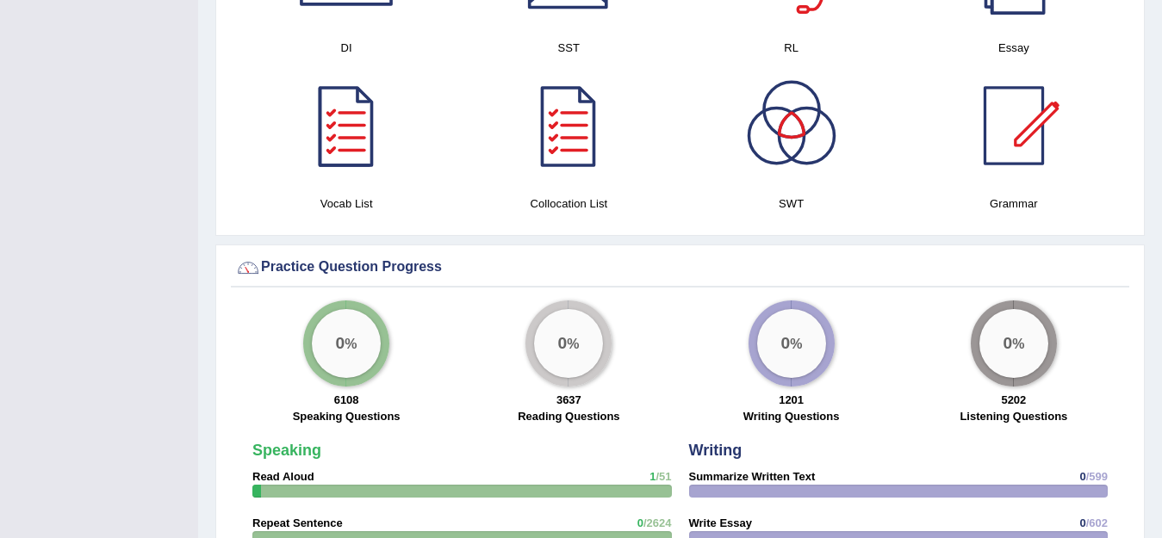
click at [544, 301] on div "0 %" at bounding box center [569, 344] width 86 height 86
click at [800, 327] on div "0 %" at bounding box center [791, 343] width 69 height 69
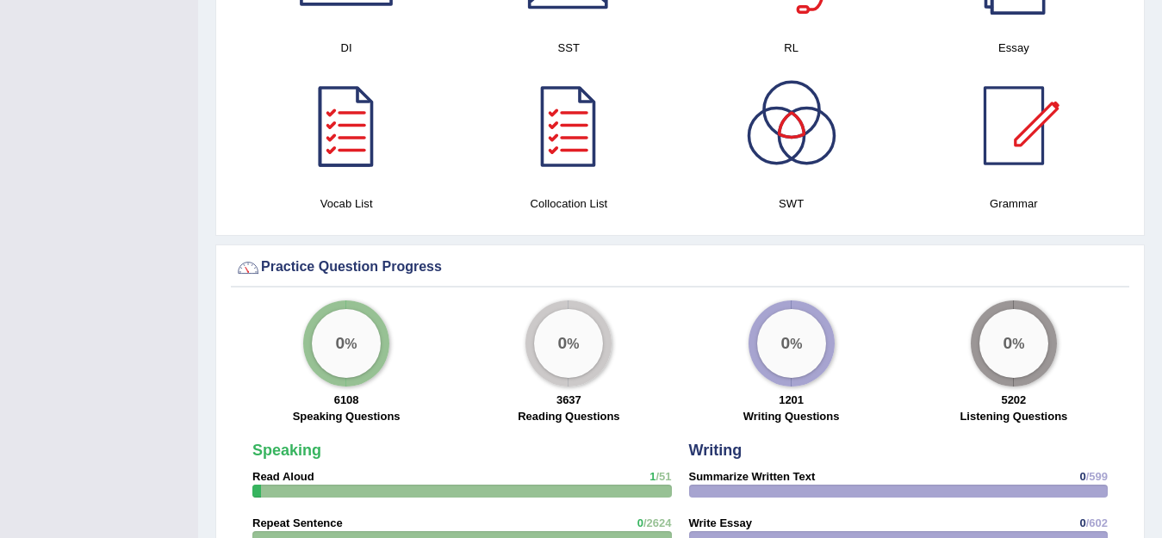
click at [800, 327] on div "0 %" at bounding box center [791, 343] width 69 height 69
click at [999, 343] on div "0 %" at bounding box center [1014, 343] width 69 height 69
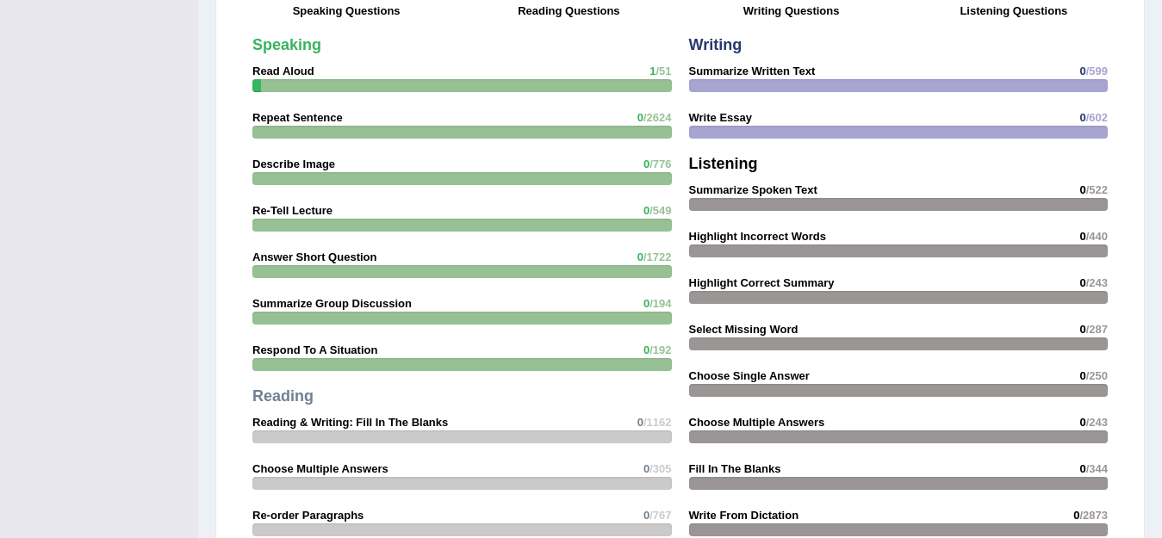
scroll to position [1450, 0]
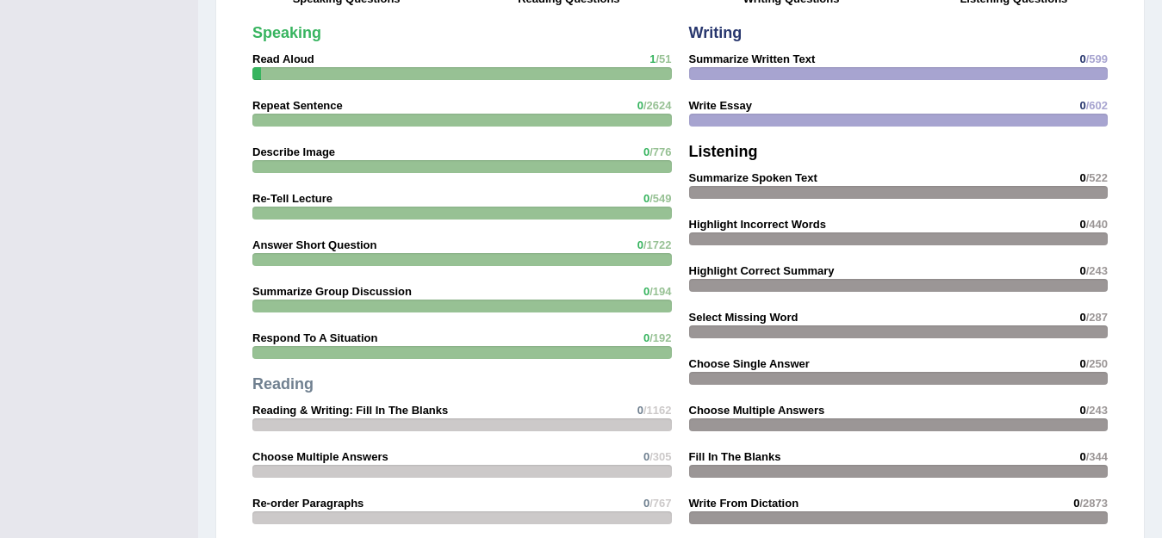
click at [1004, 383] on div "Writing Summarize Written Text 0 /599 Write Essay 0 /602 Listening Summarize Sp…" at bounding box center [899, 279] width 437 height 526
click at [733, 451] on strong "Fill In The Blanks" at bounding box center [735, 457] width 92 height 13
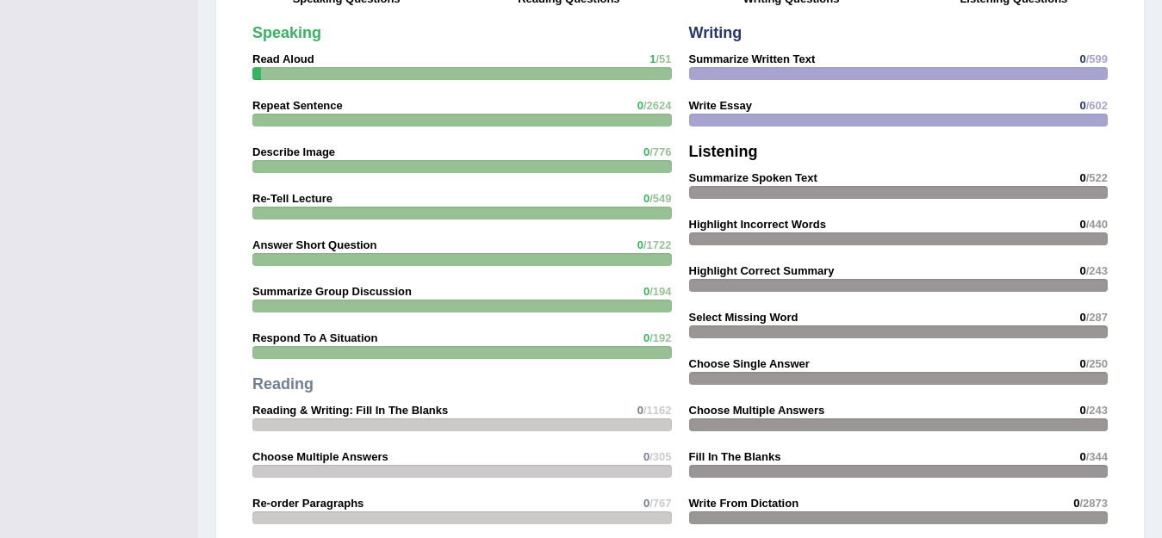
click at [733, 451] on strong "Fill In The Blanks" at bounding box center [735, 457] width 92 height 13
